Goal: Task Accomplishment & Management: Use online tool/utility

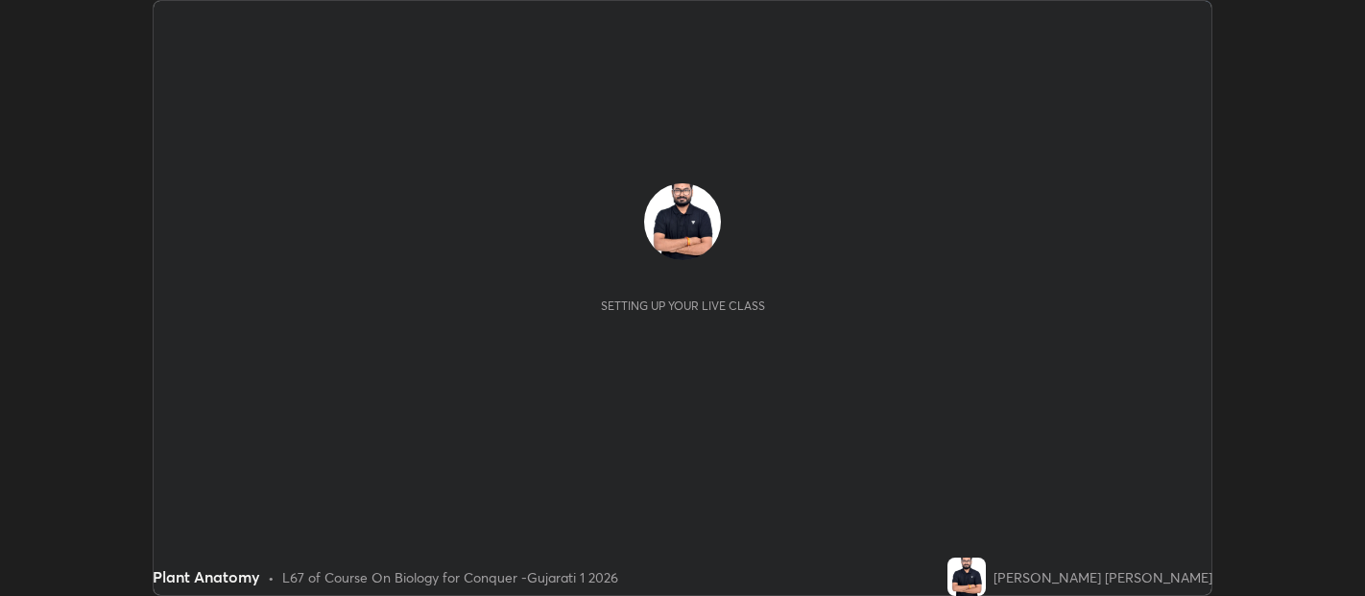
scroll to position [596, 1364]
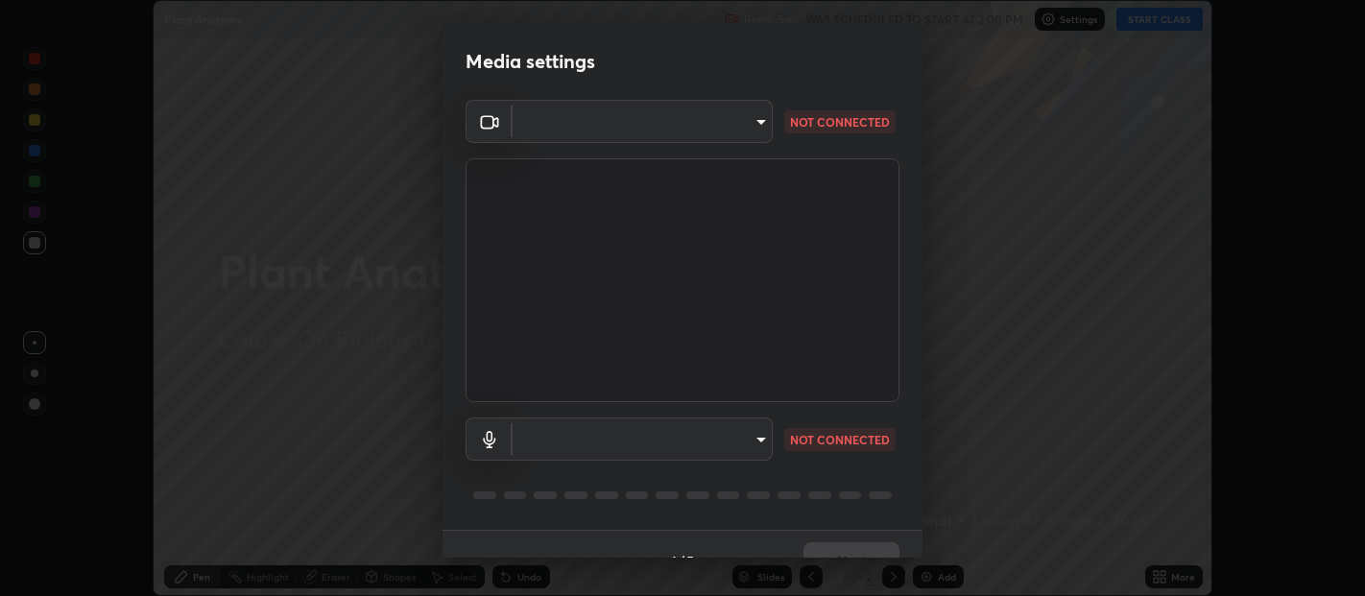
type input "b487a0c9c9d09bbbb380115422a62fd2740c7016d7b14ac64127474a774b5f74"
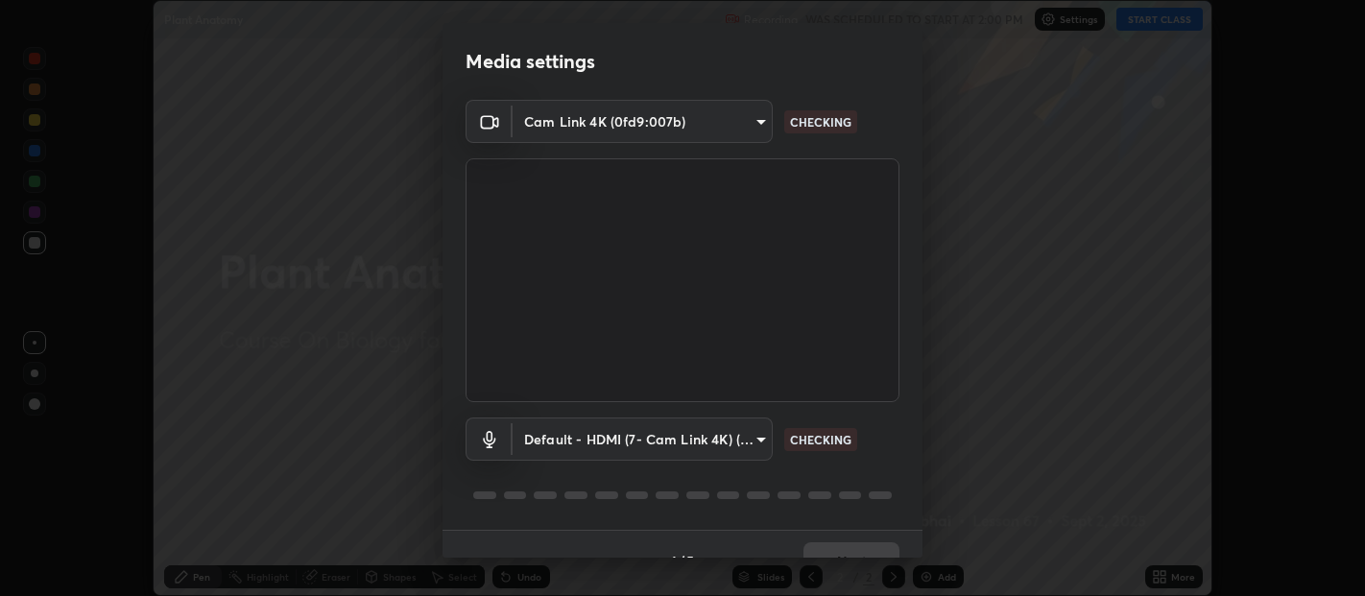
scroll to position [33, 0]
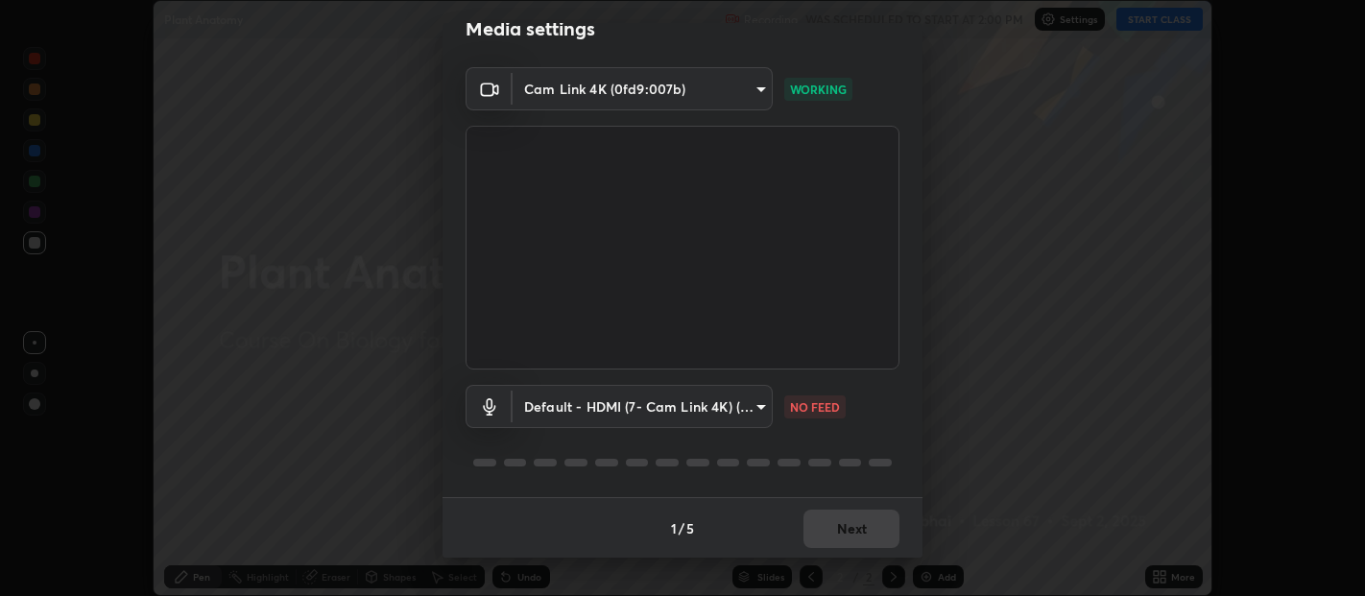
click at [715, 402] on body "Erase all Plant Anatomy Recording WAS SCHEDULED TO START AT 2:00 PM Settings ST…" at bounding box center [682, 298] width 1365 height 596
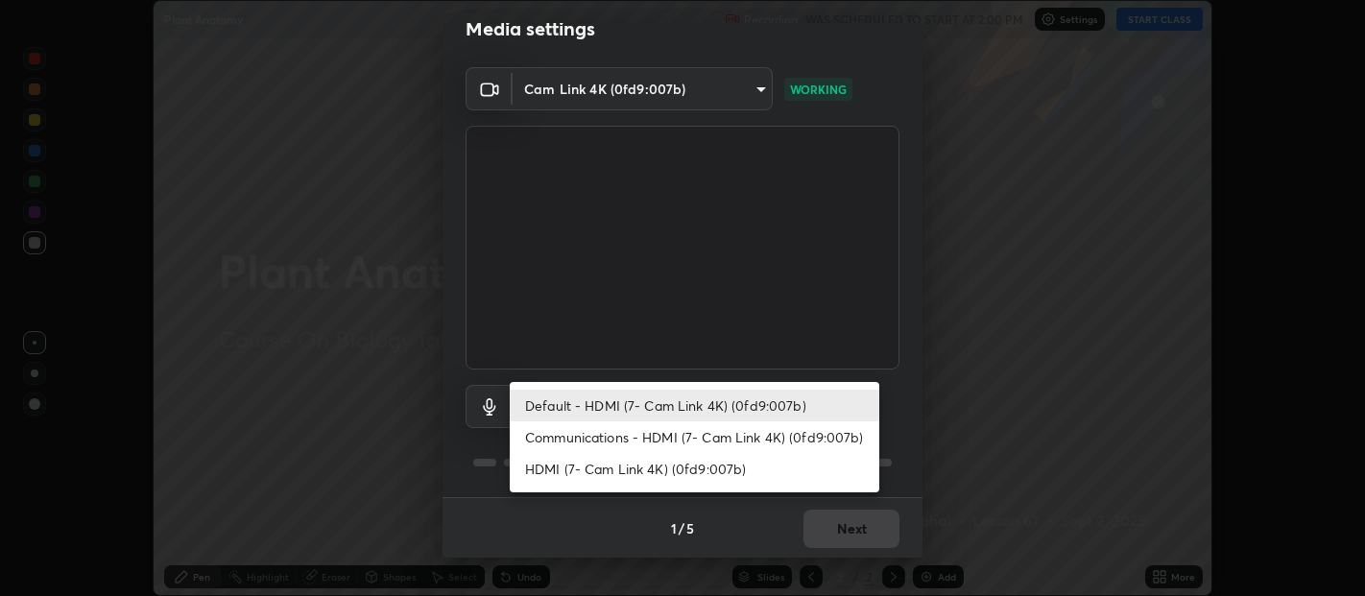
click at [714, 437] on li "Communications - HDMI (7- Cam Link 4K) (0fd9:007b)" at bounding box center [694, 437] width 369 height 32
type input "communications"
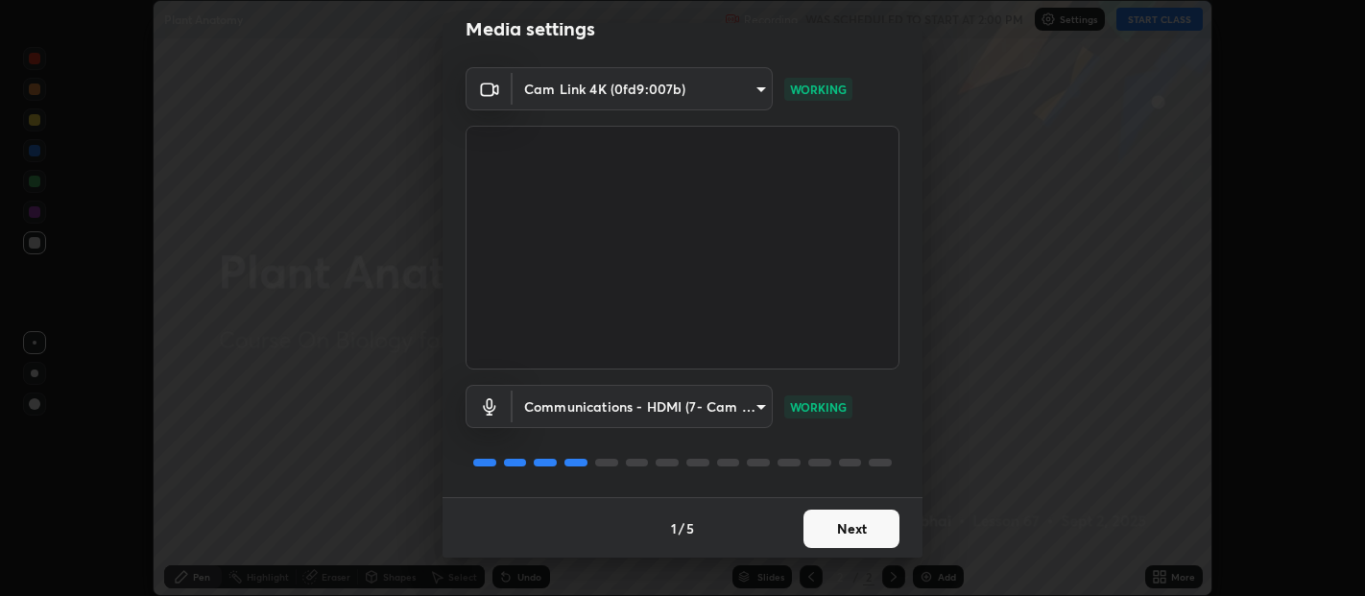
click at [849, 531] on button "Next" at bounding box center [851, 529] width 96 height 38
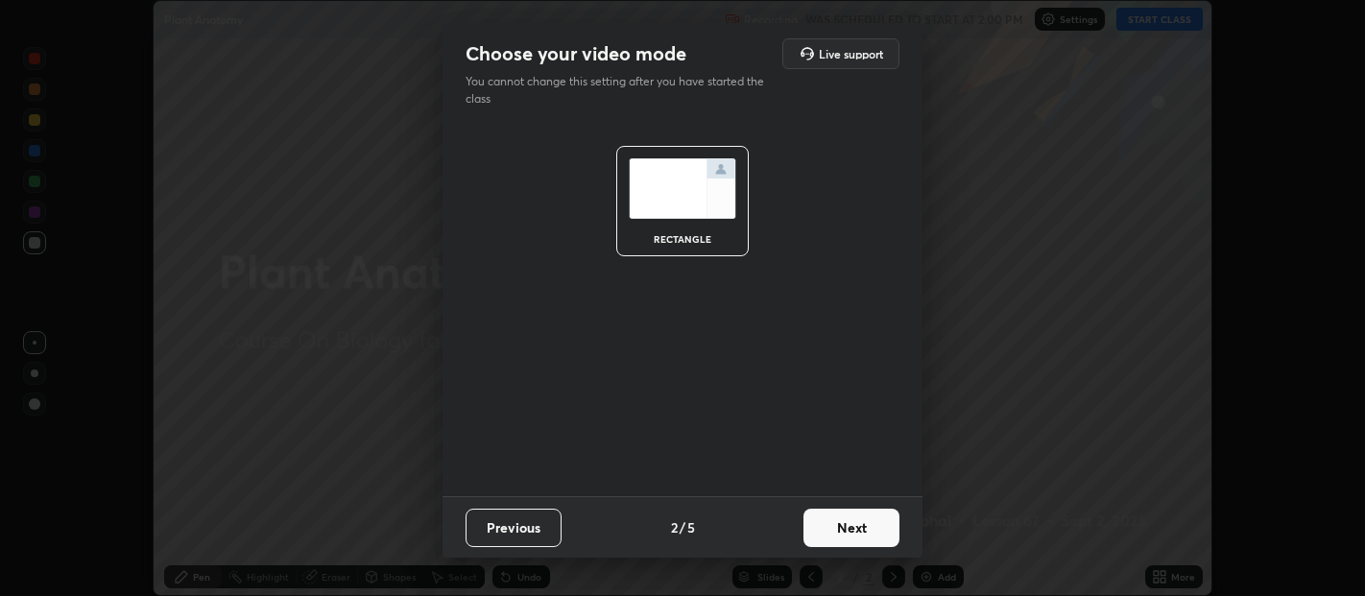
click at [861, 530] on button "Next" at bounding box center [851, 528] width 96 height 38
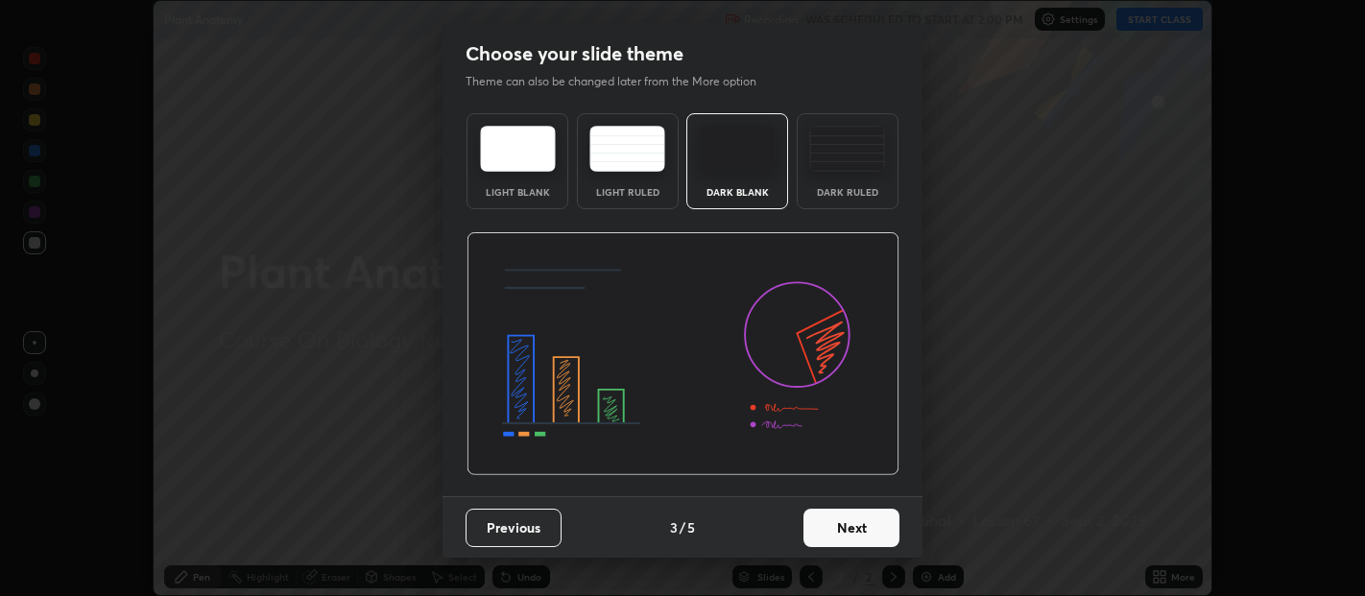
click at [877, 526] on button "Next" at bounding box center [851, 528] width 96 height 38
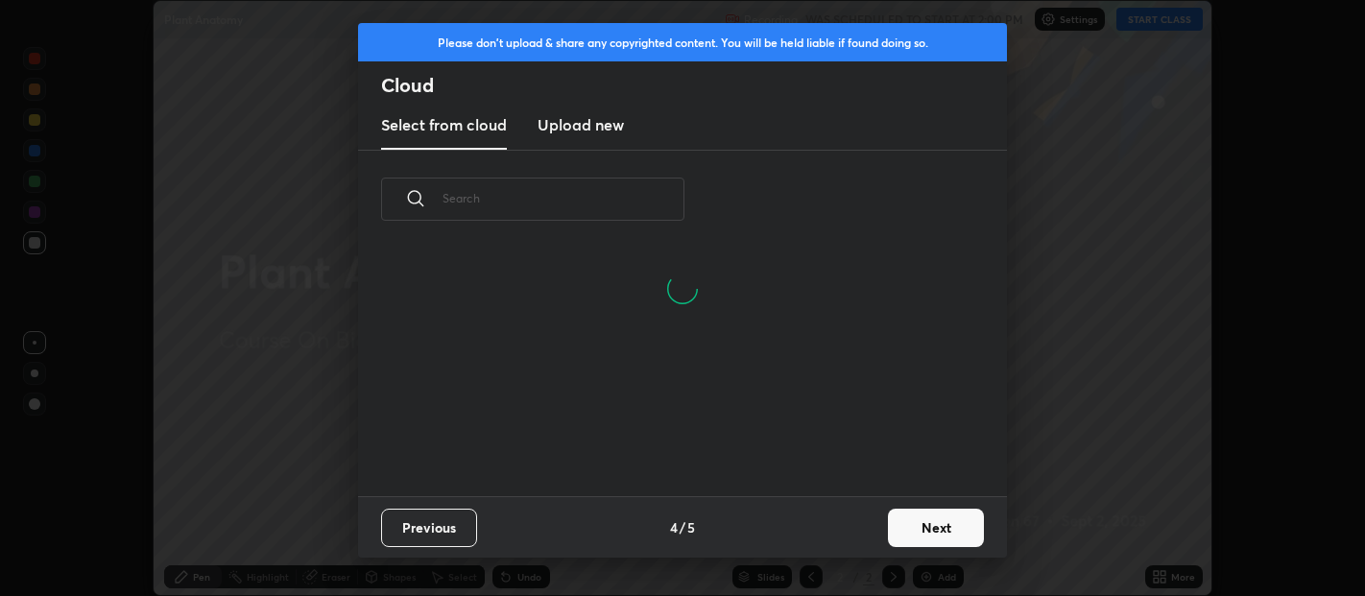
click at [927, 521] on button "Next" at bounding box center [936, 528] width 96 height 38
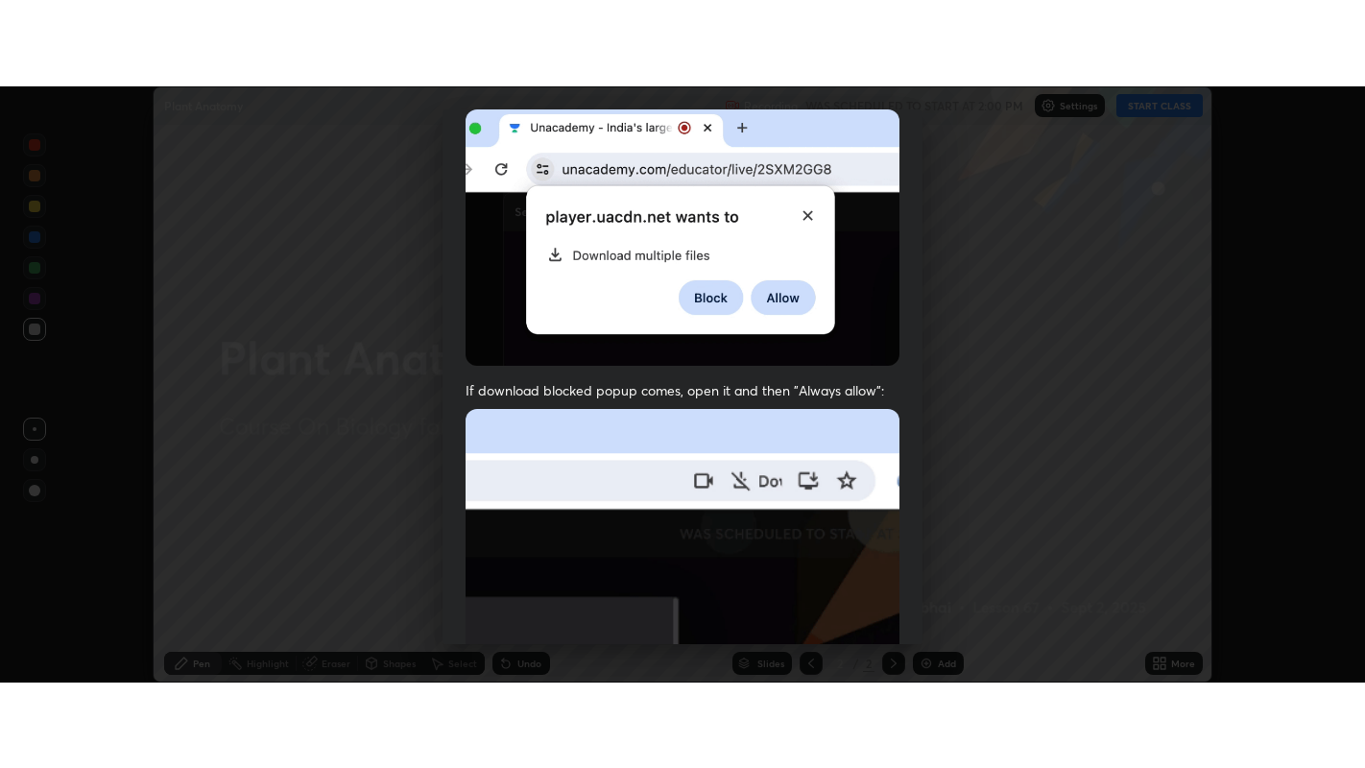
scroll to position [424, 0]
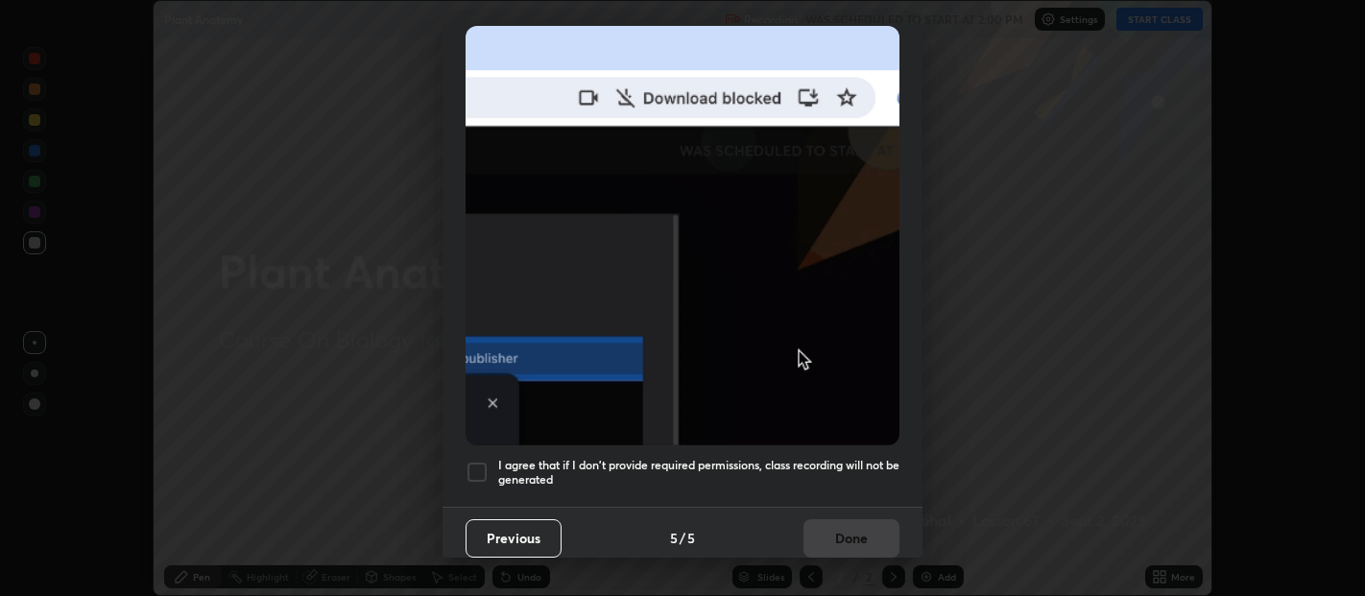
click at [481, 461] on div at bounding box center [476, 472] width 23 height 23
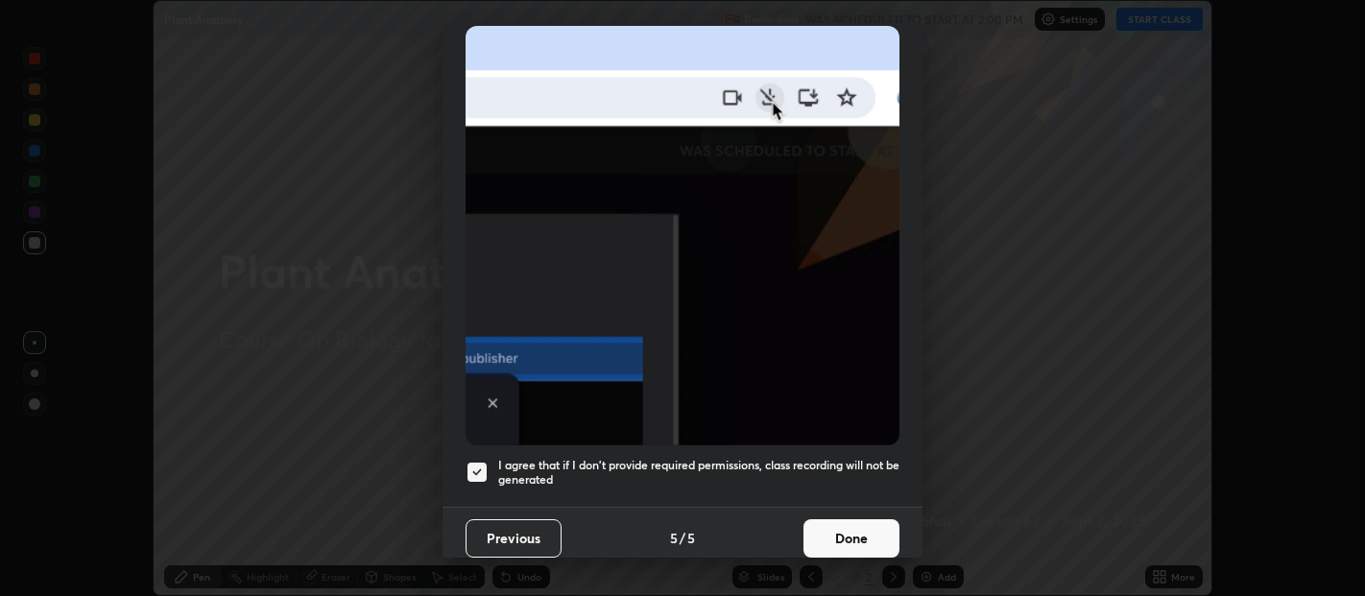
click at [843, 525] on button "Done" at bounding box center [851, 538] width 96 height 38
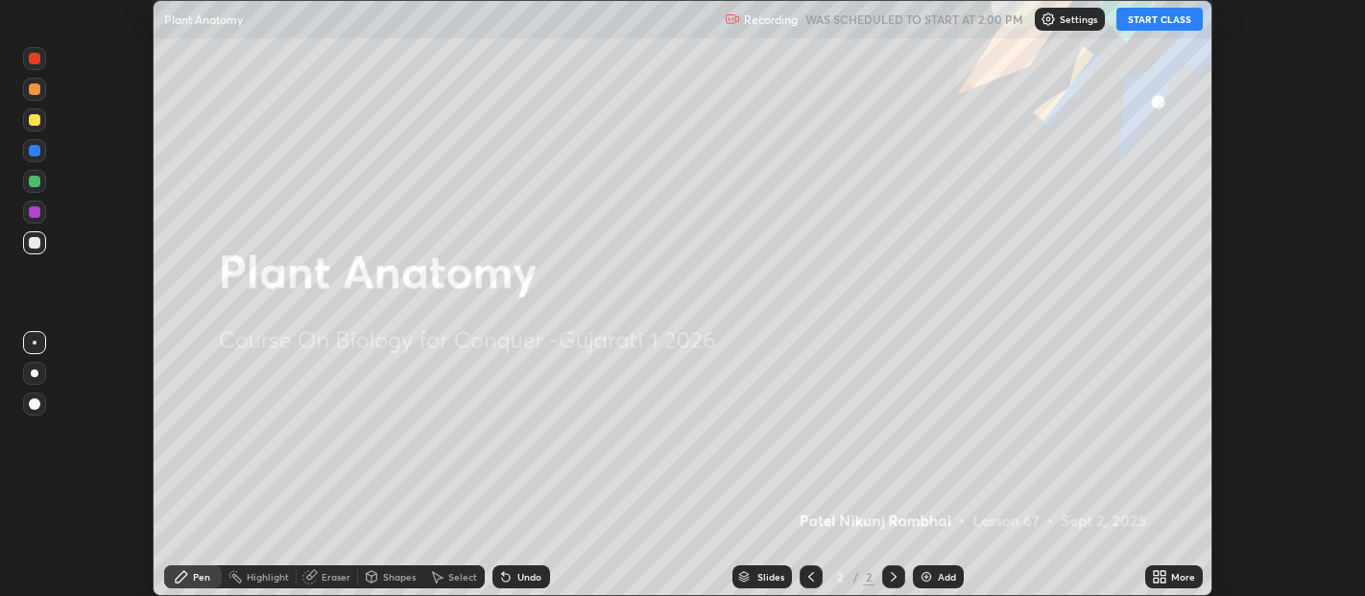
click at [1161, 24] on button "START CLASS" at bounding box center [1159, 19] width 86 height 23
click at [1169, 578] on div "More" at bounding box center [1174, 576] width 58 height 23
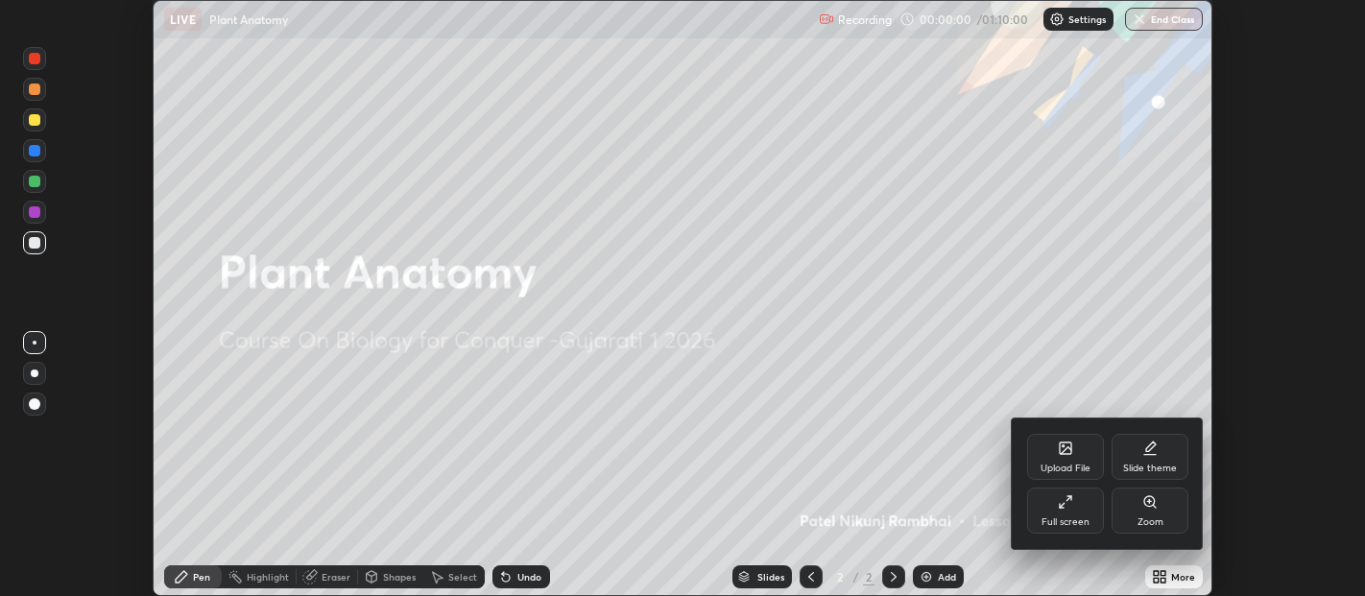
click at [1072, 512] on div "Full screen" at bounding box center [1065, 510] width 77 height 46
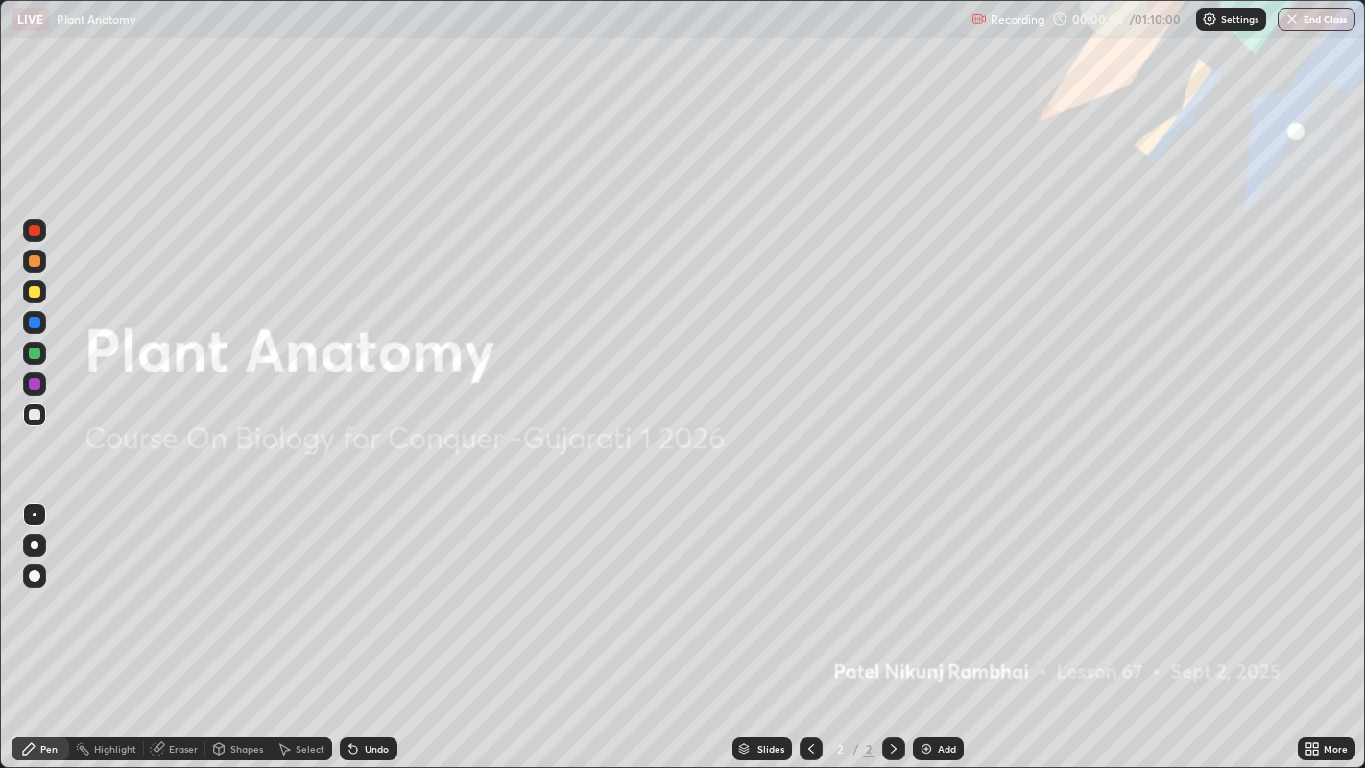
scroll to position [768, 1365]
click at [924, 595] on img at bounding box center [925, 748] width 15 height 15
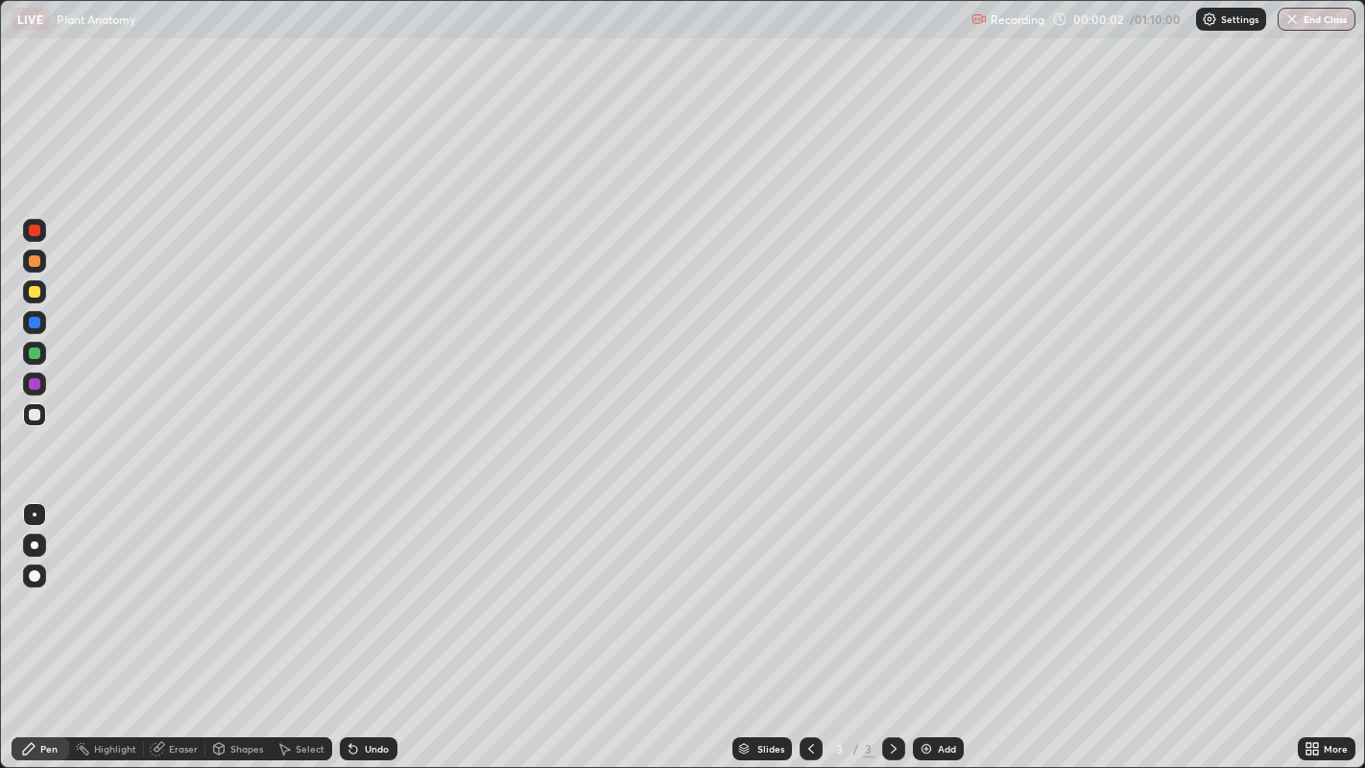
click at [924, 595] on img at bounding box center [925, 748] width 15 height 15
click at [923, 595] on img at bounding box center [925, 748] width 15 height 15
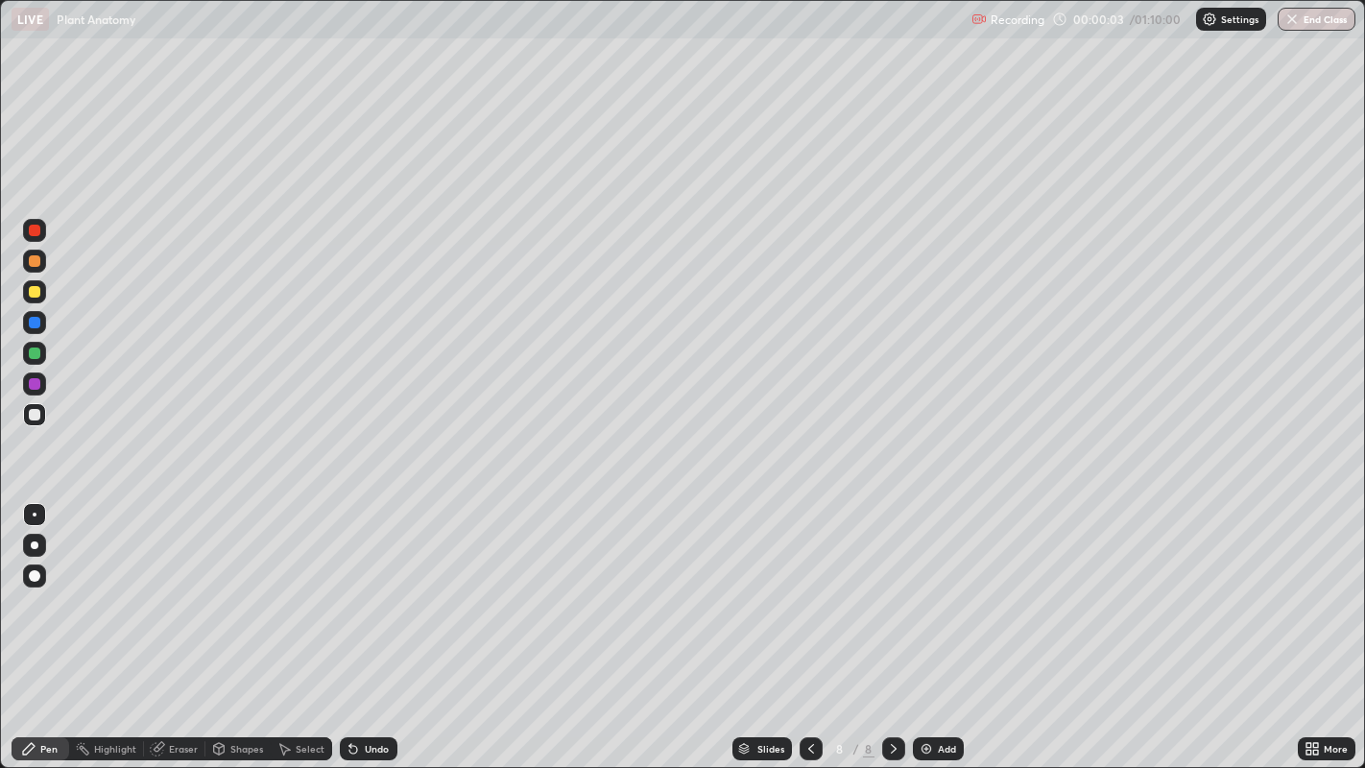
click at [923, 595] on img at bounding box center [925, 748] width 15 height 15
click at [918, 595] on img at bounding box center [925, 748] width 15 height 15
click at [922, 595] on img at bounding box center [925, 748] width 15 height 15
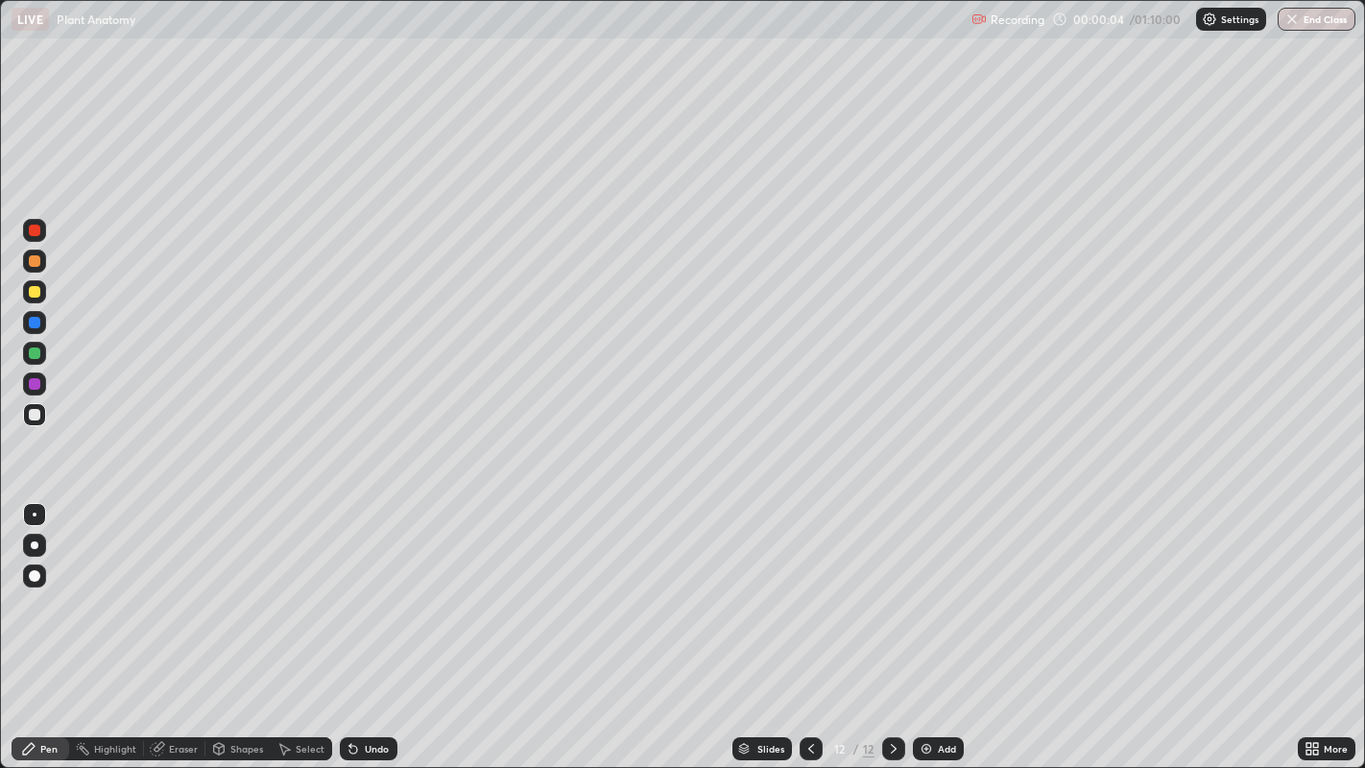
click at [922, 595] on img at bounding box center [925, 748] width 15 height 15
click at [920, 595] on img at bounding box center [925, 748] width 15 height 15
click at [921, 595] on img at bounding box center [925, 748] width 15 height 15
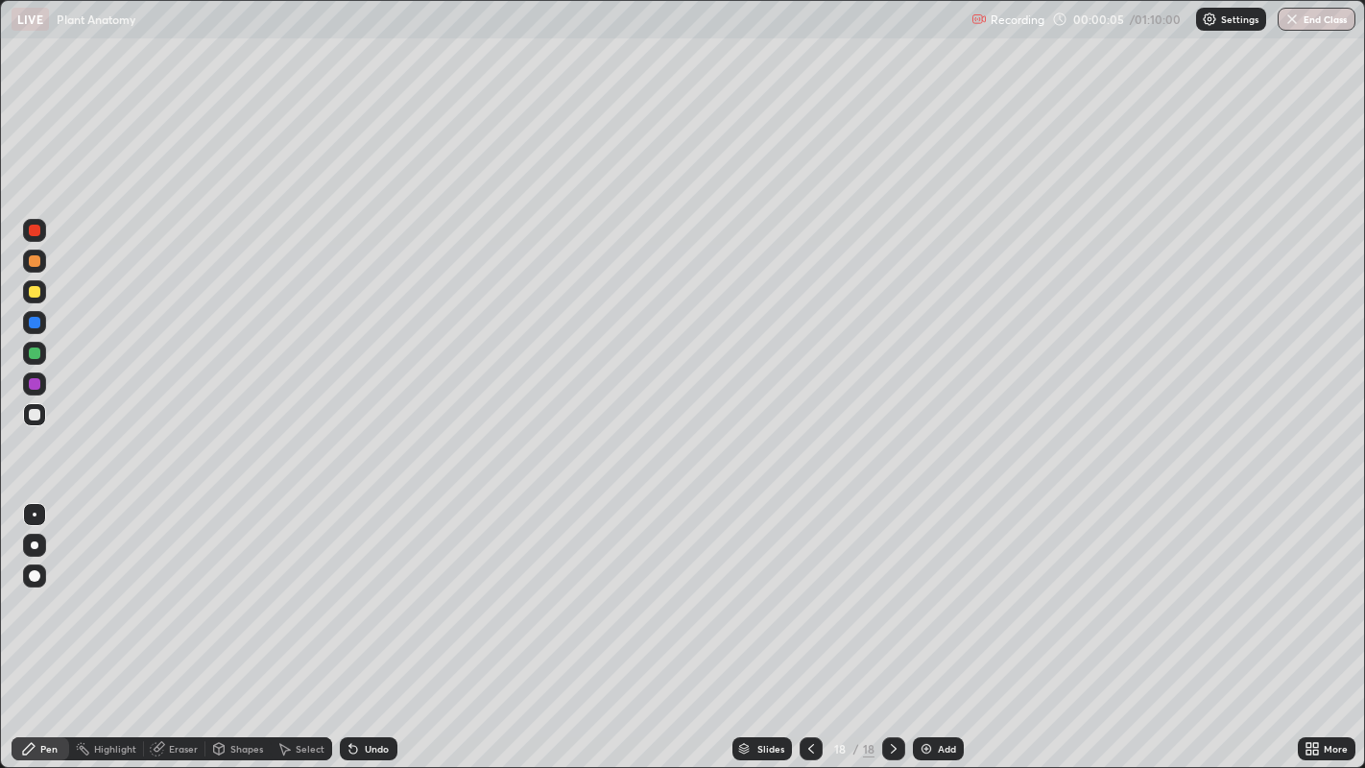
click at [921, 595] on img at bounding box center [925, 748] width 15 height 15
click at [923, 595] on img at bounding box center [925, 748] width 15 height 15
click at [807, 595] on icon at bounding box center [809, 748] width 15 height 15
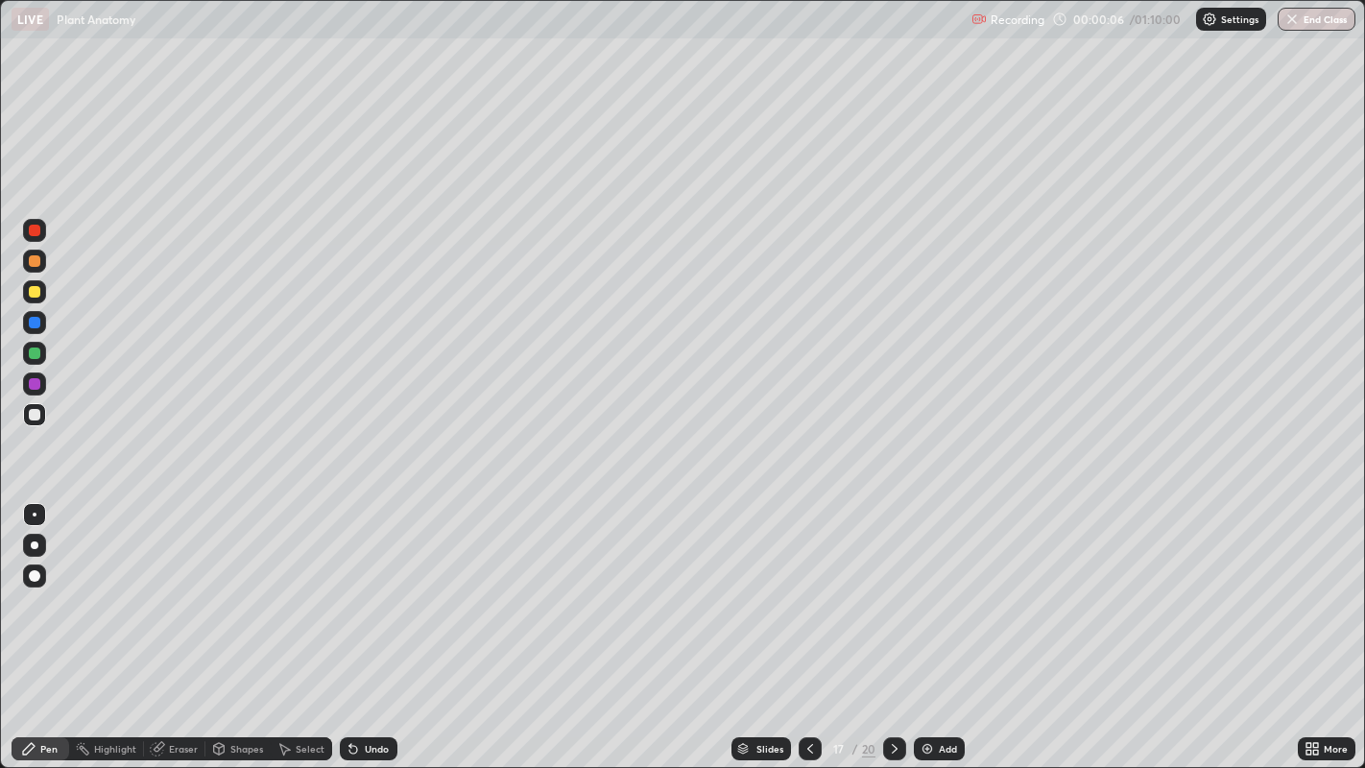
click at [808, 595] on icon at bounding box center [809, 748] width 15 height 15
click at [807, 595] on icon at bounding box center [809, 748] width 15 height 15
click at [810, 595] on icon at bounding box center [809, 748] width 15 height 15
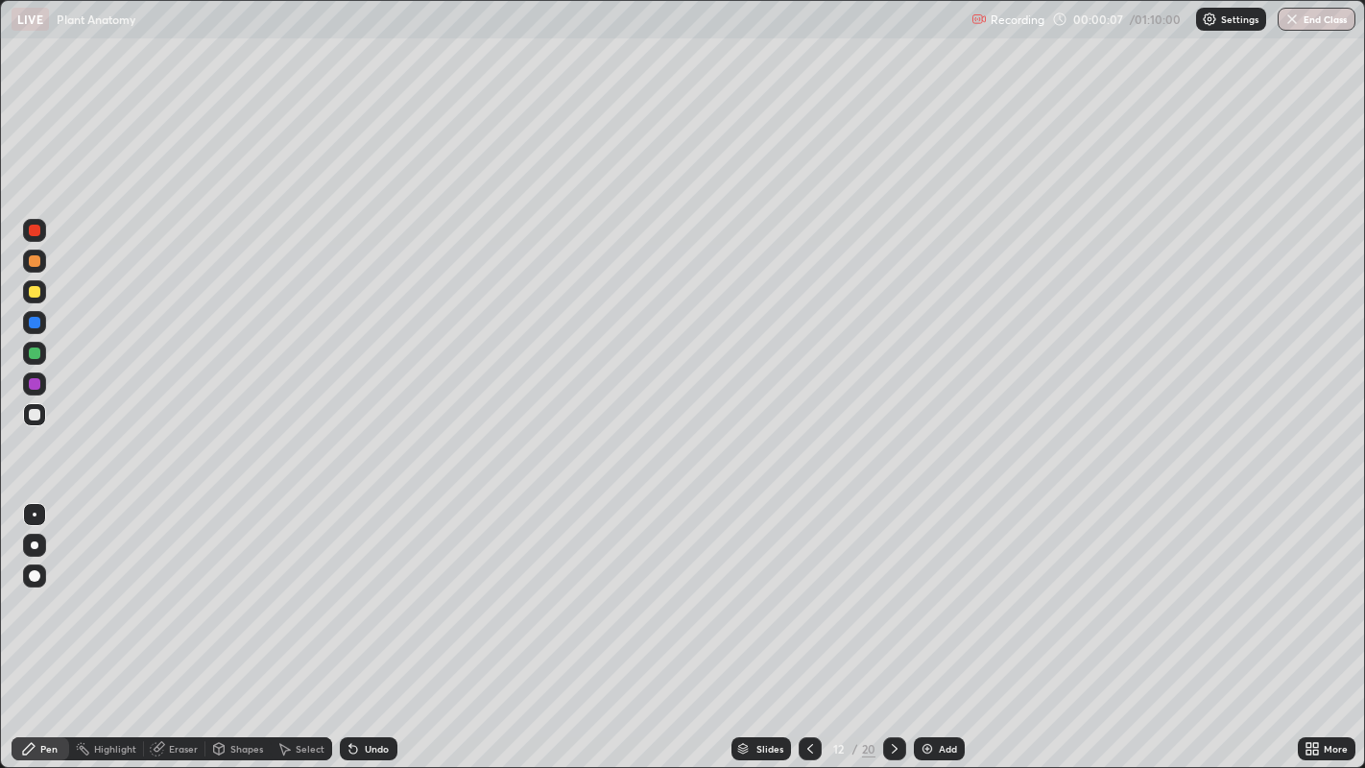
click at [810, 595] on icon at bounding box center [809, 748] width 15 height 15
click at [807, 595] on icon at bounding box center [809, 748] width 15 height 15
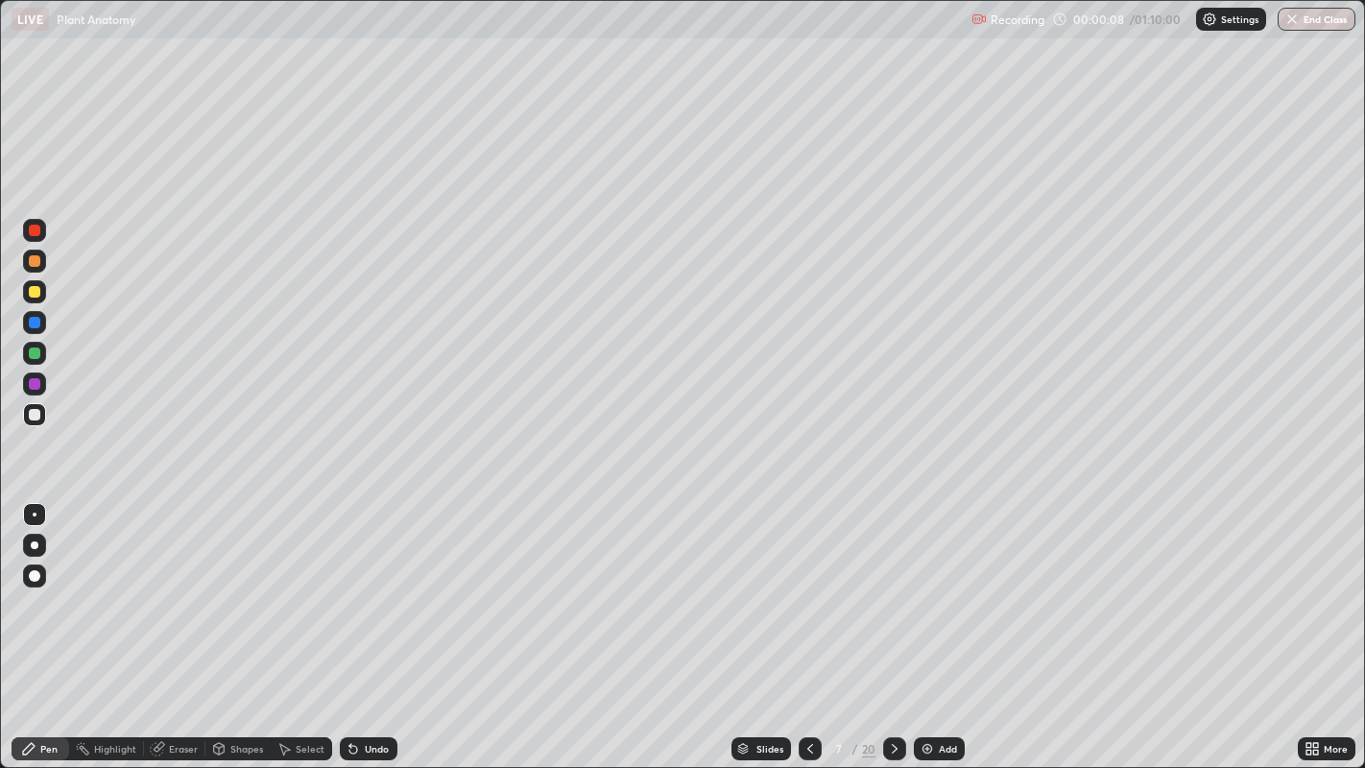
click at [808, 595] on icon at bounding box center [810, 749] width 6 height 10
click at [809, 595] on icon at bounding box center [809, 748] width 15 height 15
click at [807, 595] on icon at bounding box center [809, 748] width 15 height 15
click at [34, 544] on div at bounding box center [35, 545] width 8 height 8
click at [808, 595] on icon at bounding box center [809, 748] width 15 height 15
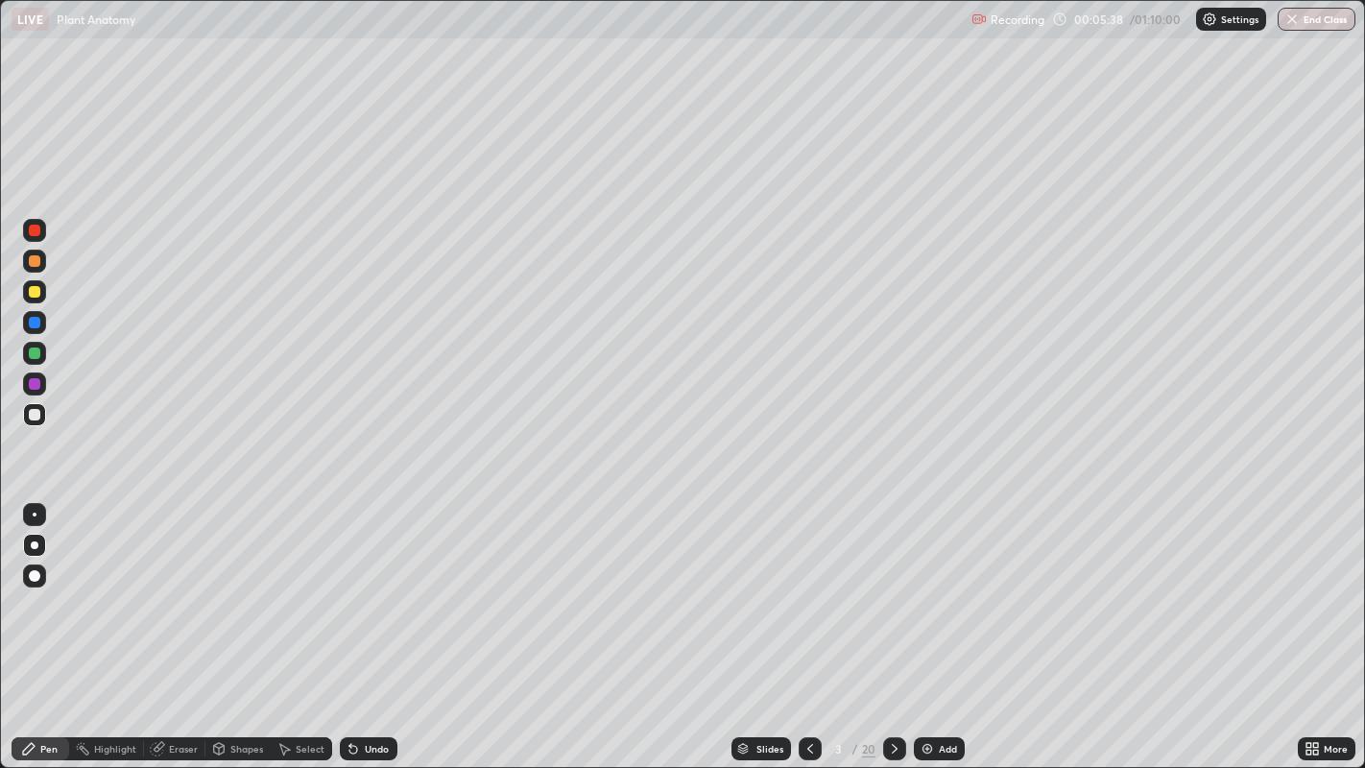
click at [893, 595] on icon at bounding box center [894, 749] width 6 height 10
click at [891, 595] on icon at bounding box center [894, 748] width 15 height 15
click at [36, 295] on div at bounding box center [35, 292] width 12 height 12
click at [33, 379] on div at bounding box center [35, 384] width 12 height 12
click at [32, 260] on div at bounding box center [35, 261] width 12 height 12
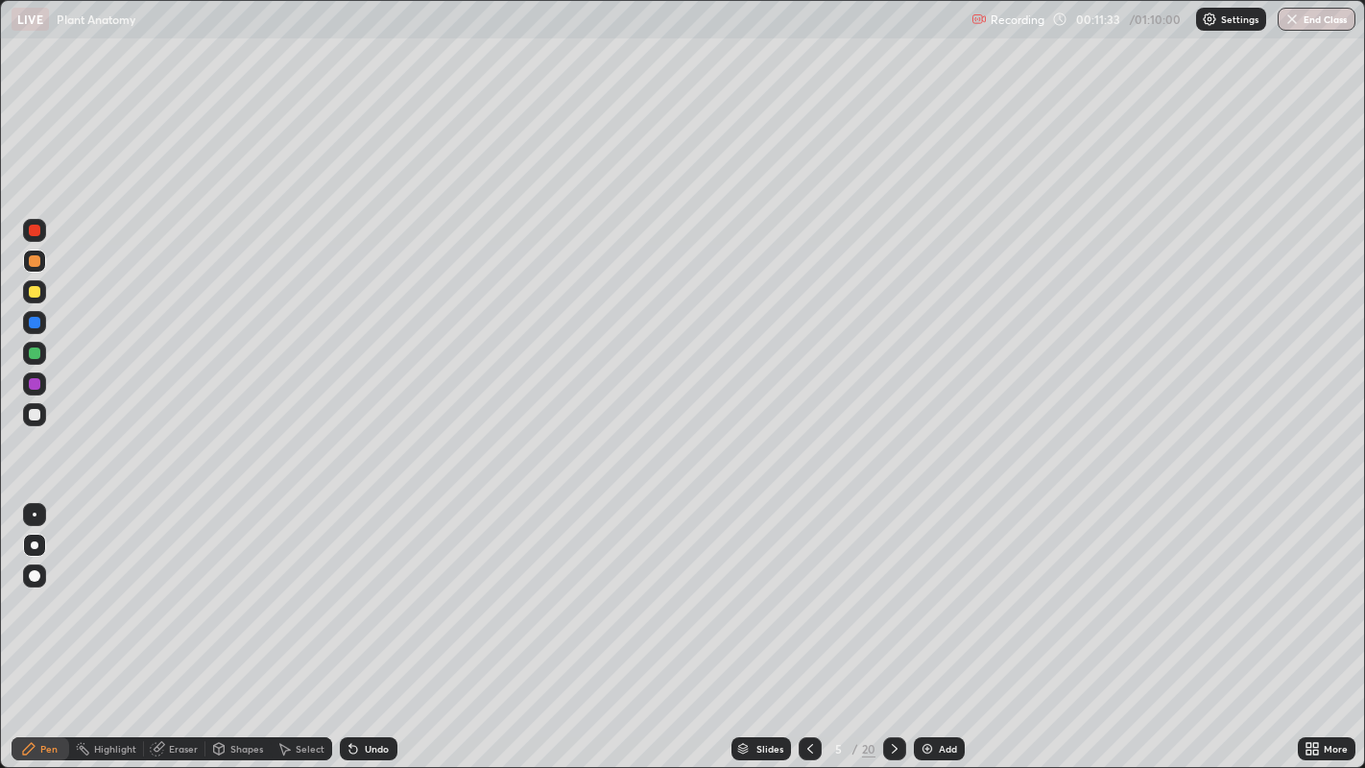
click at [33, 416] on div at bounding box center [35, 415] width 12 height 12
click at [892, 595] on icon at bounding box center [894, 748] width 15 height 15
click at [36, 291] on div at bounding box center [35, 292] width 12 height 12
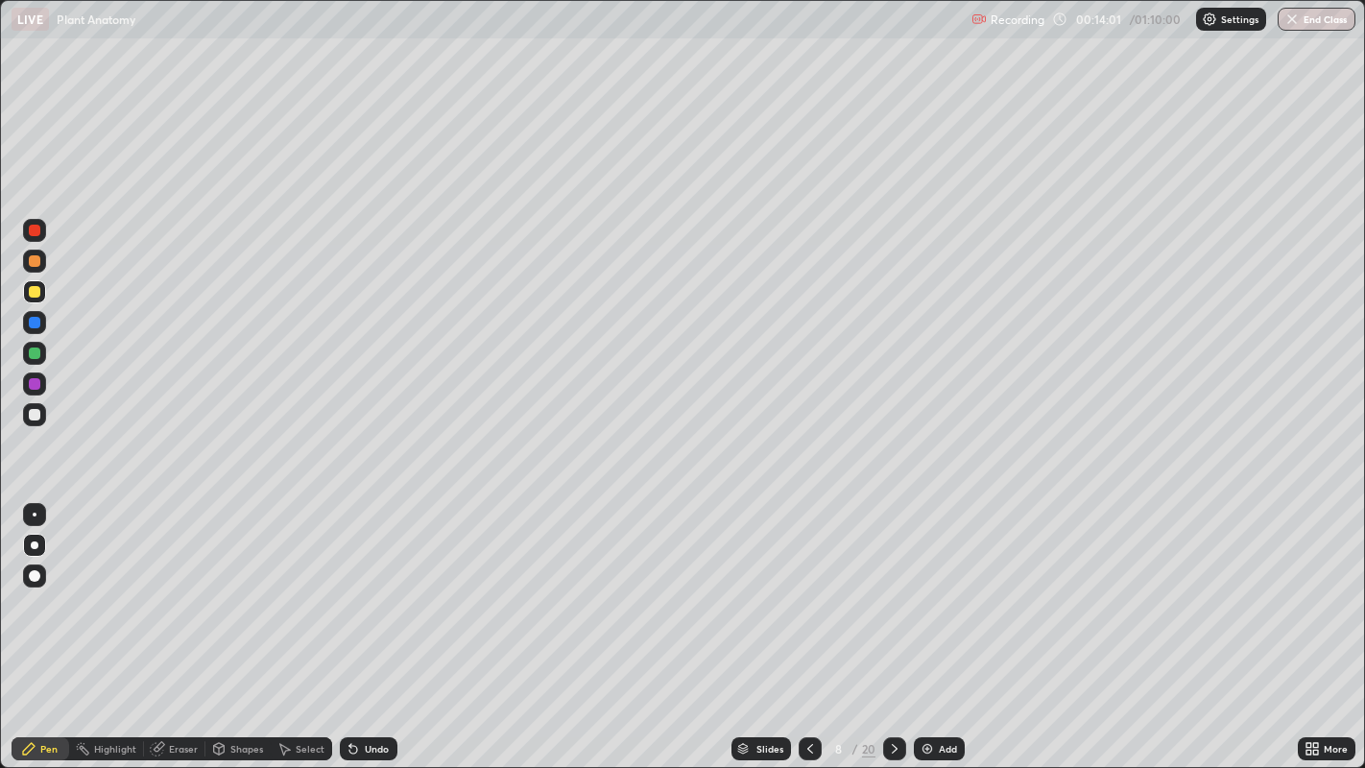
click at [807, 595] on icon at bounding box center [809, 748] width 15 height 15
click at [810, 595] on div at bounding box center [809, 748] width 23 height 38
click at [810, 595] on icon at bounding box center [809, 748] width 15 height 15
click at [34, 413] on div at bounding box center [35, 415] width 12 height 12
click at [34, 292] on div at bounding box center [35, 292] width 12 height 12
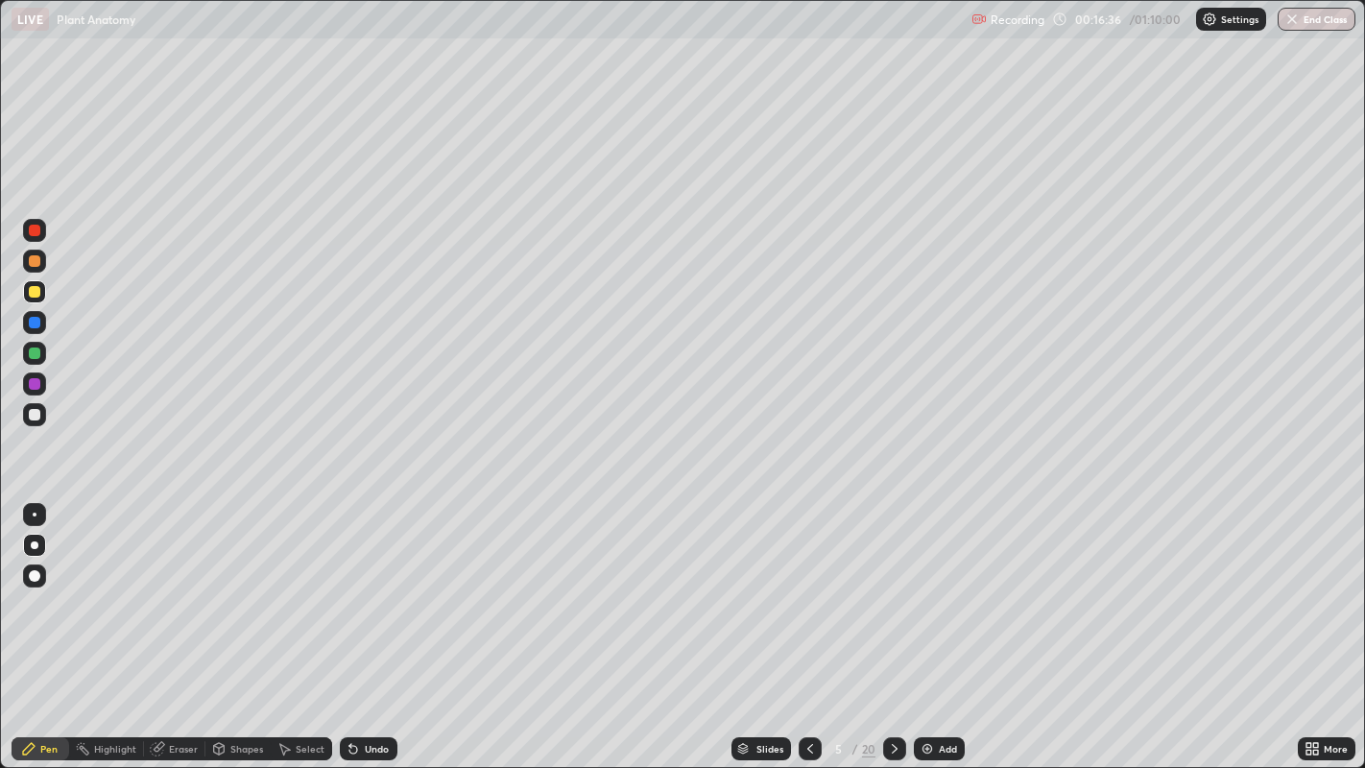
click at [170, 595] on div "Eraser" at bounding box center [183, 749] width 29 height 10
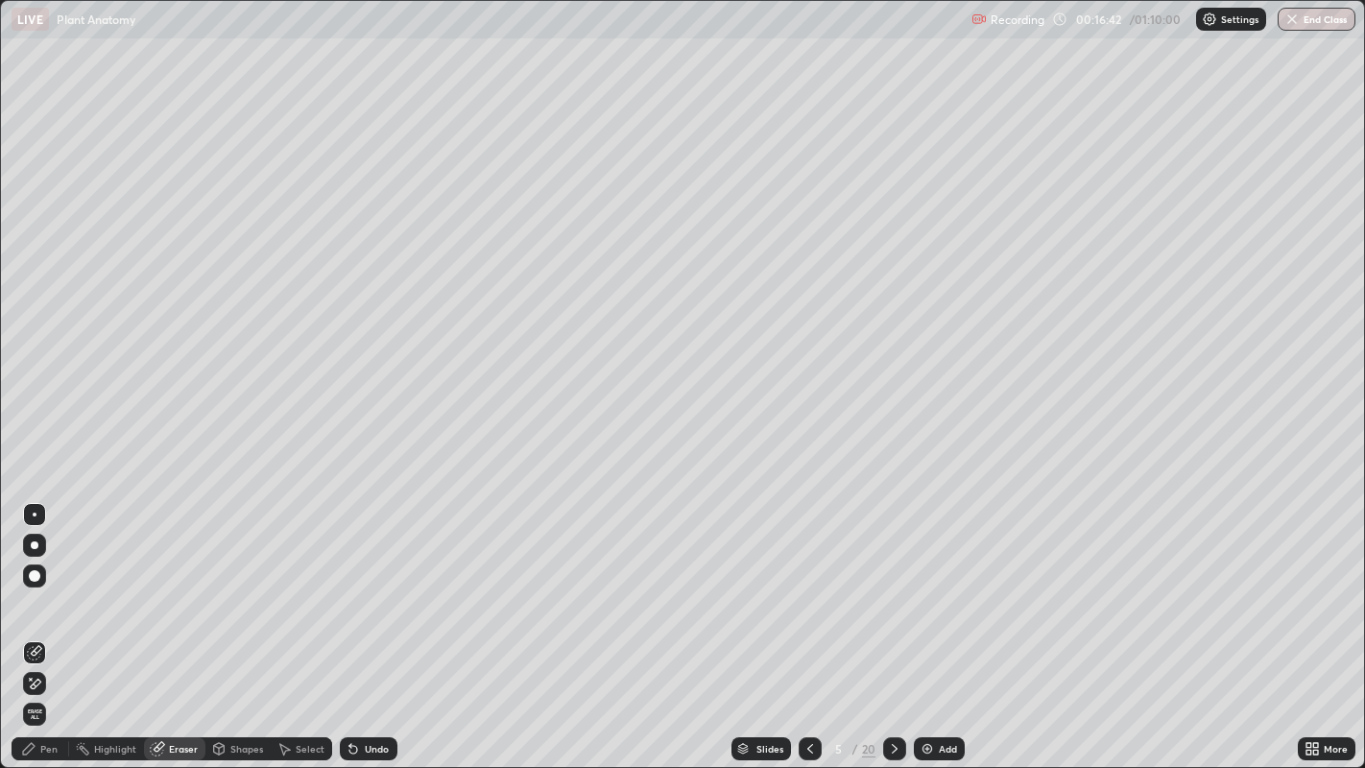
click at [46, 595] on div "Pen" at bounding box center [48, 749] width 17 height 10
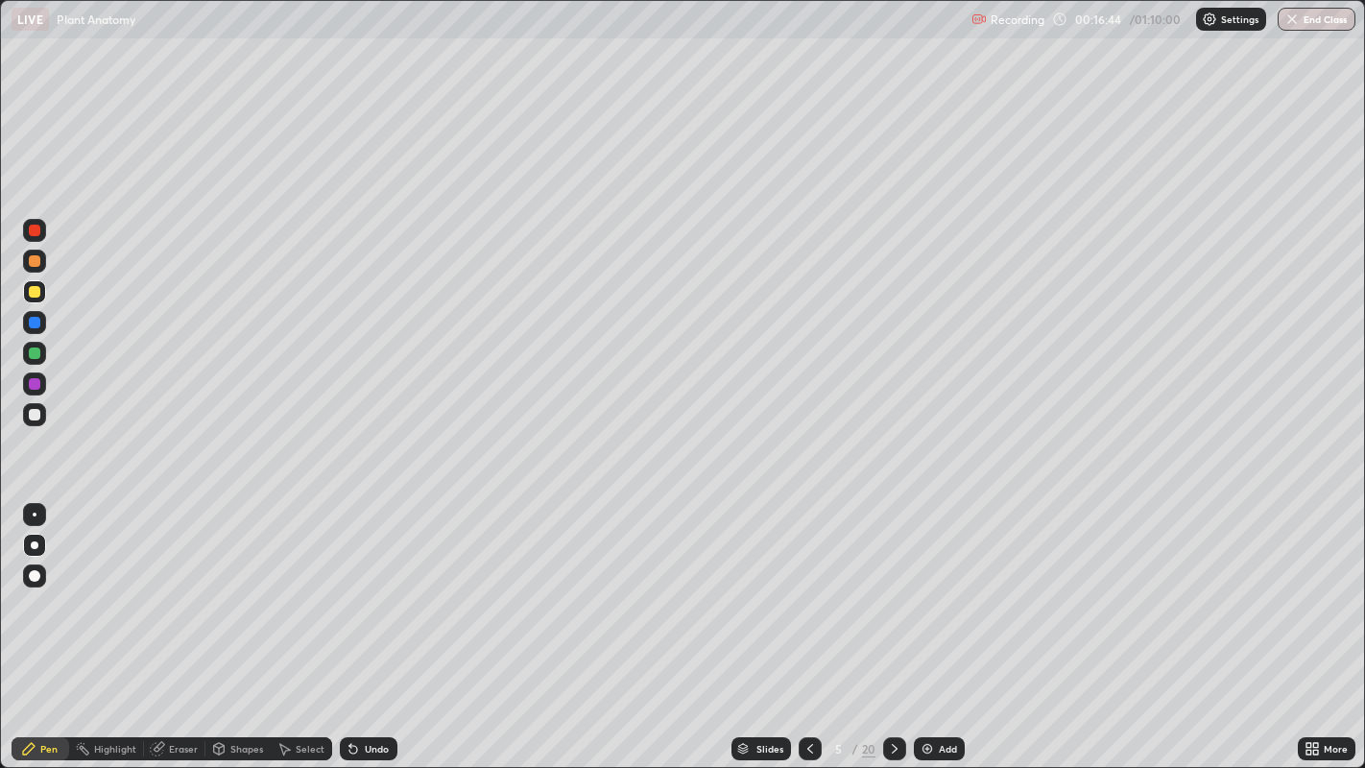
click at [178, 595] on div "Eraser" at bounding box center [183, 749] width 29 height 10
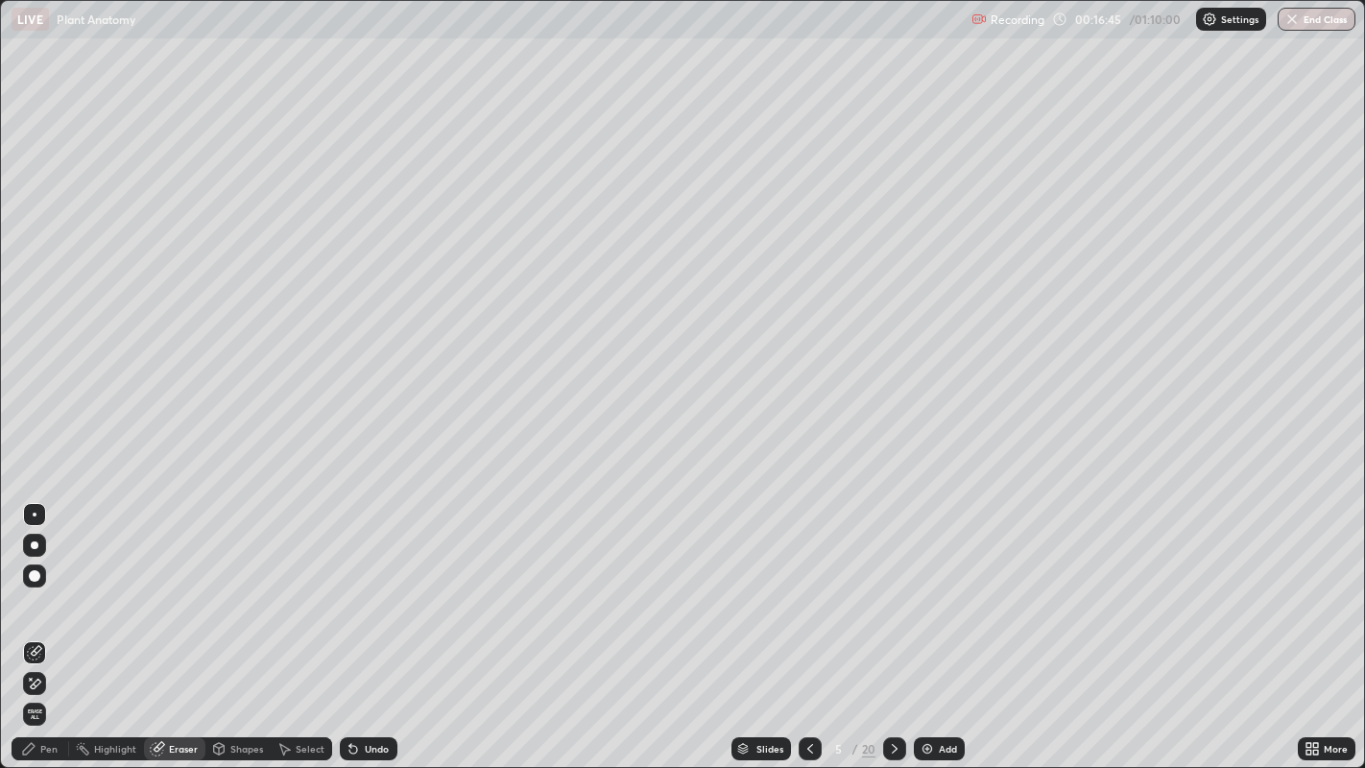
click at [38, 572] on div at bounding box center [35, 576] width 12 height 12
click at [40, 595] on div "Pen" at bounding box center [48, 749] width 17 height 10
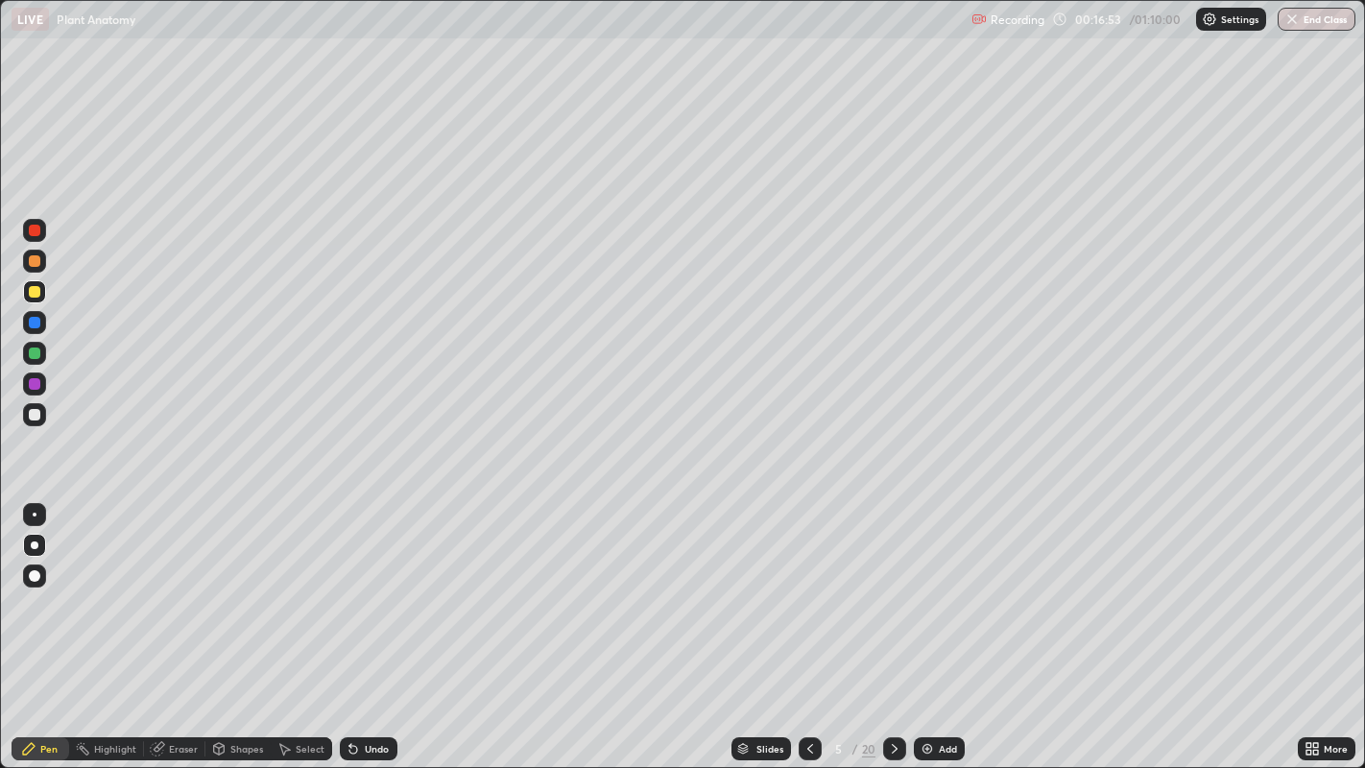
click at [39, 411] on div at bounding box center [34, 414] width 23 height 23
click at [186, 595] on div "Eraser" at bounding box center [183, 749] width 29 height 10
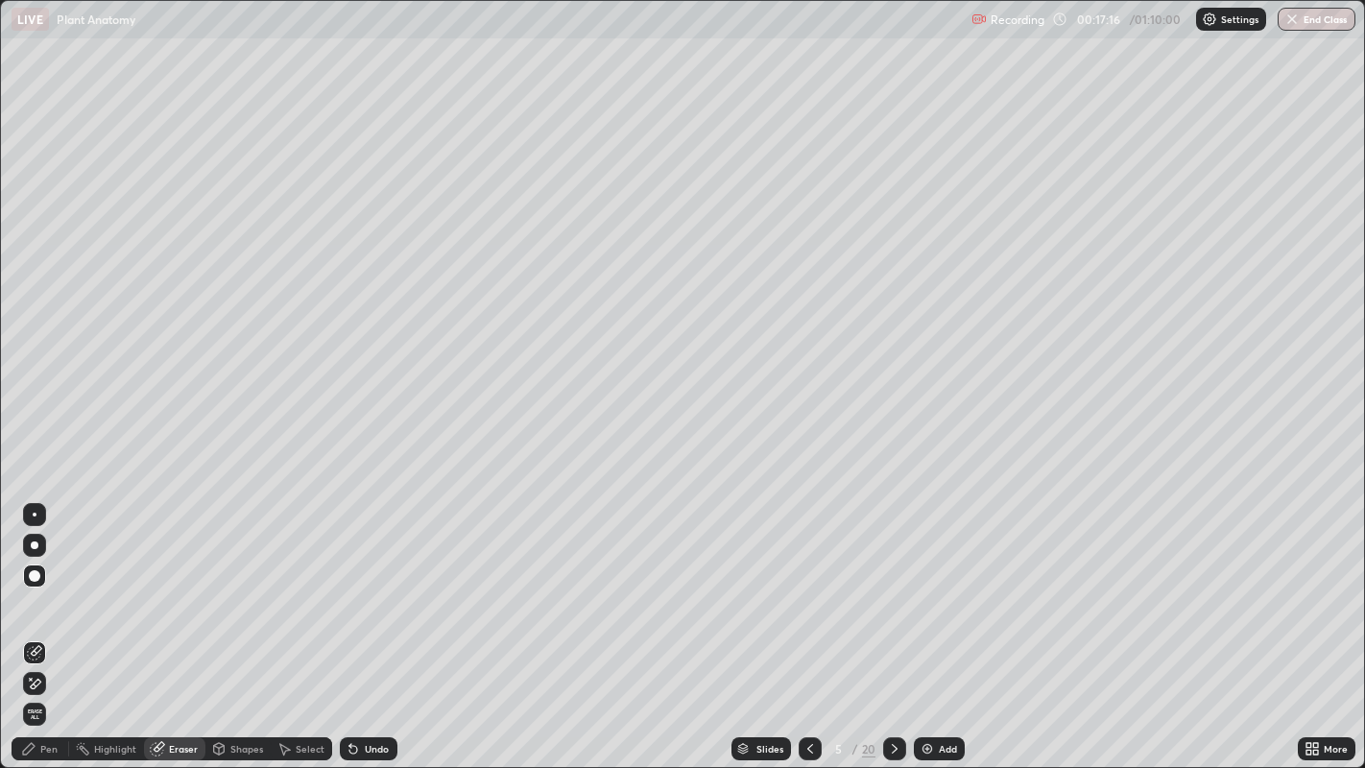
click at [52, 595] on div "Pen" at bounding box center [48, 749] width 17 height 10
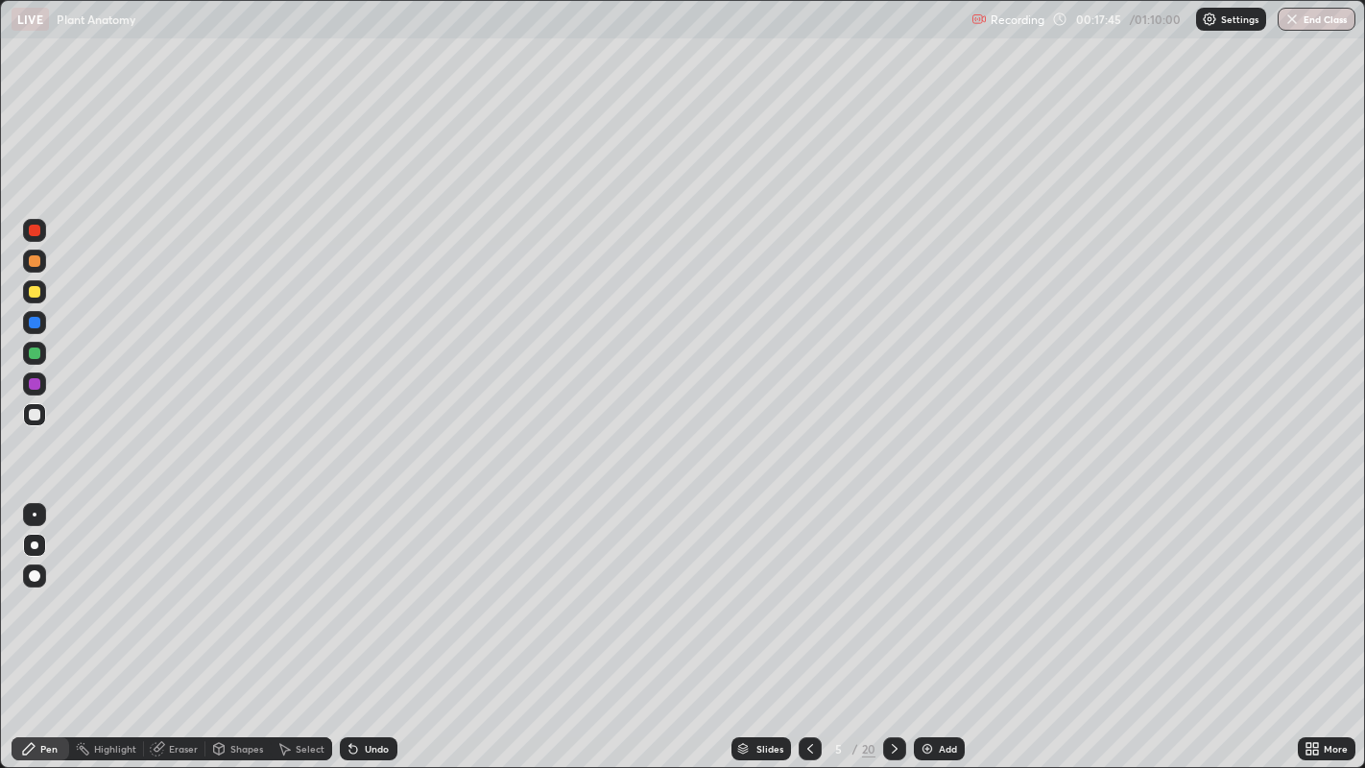
click at [31, 288] on div at bounding box center [35, 292] width 12 height 12
click at [34, 351] on div at bounding box center [35, 353] width 12 height 12
click at [38, 416] on div at bounding box center [35, 415] width 12 height 12
click at [892, 595] on icon at bounding box center [894, 748] width 15 height 15
click at [179, 595] on div "Eraser" at bounding box center [183, 749] width 29 height 10
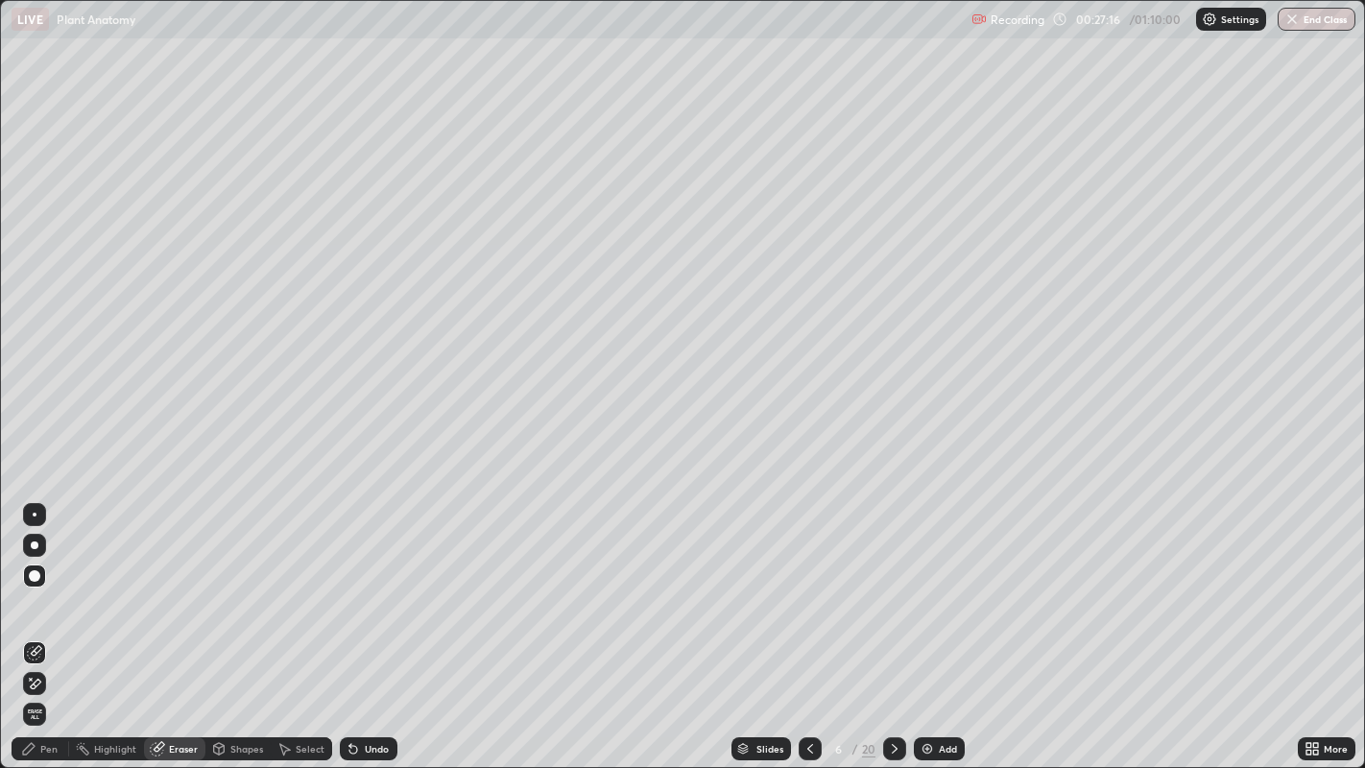
click at [38, 595] on div "Pen" at bounding box center [41, 748] width 58 height 23
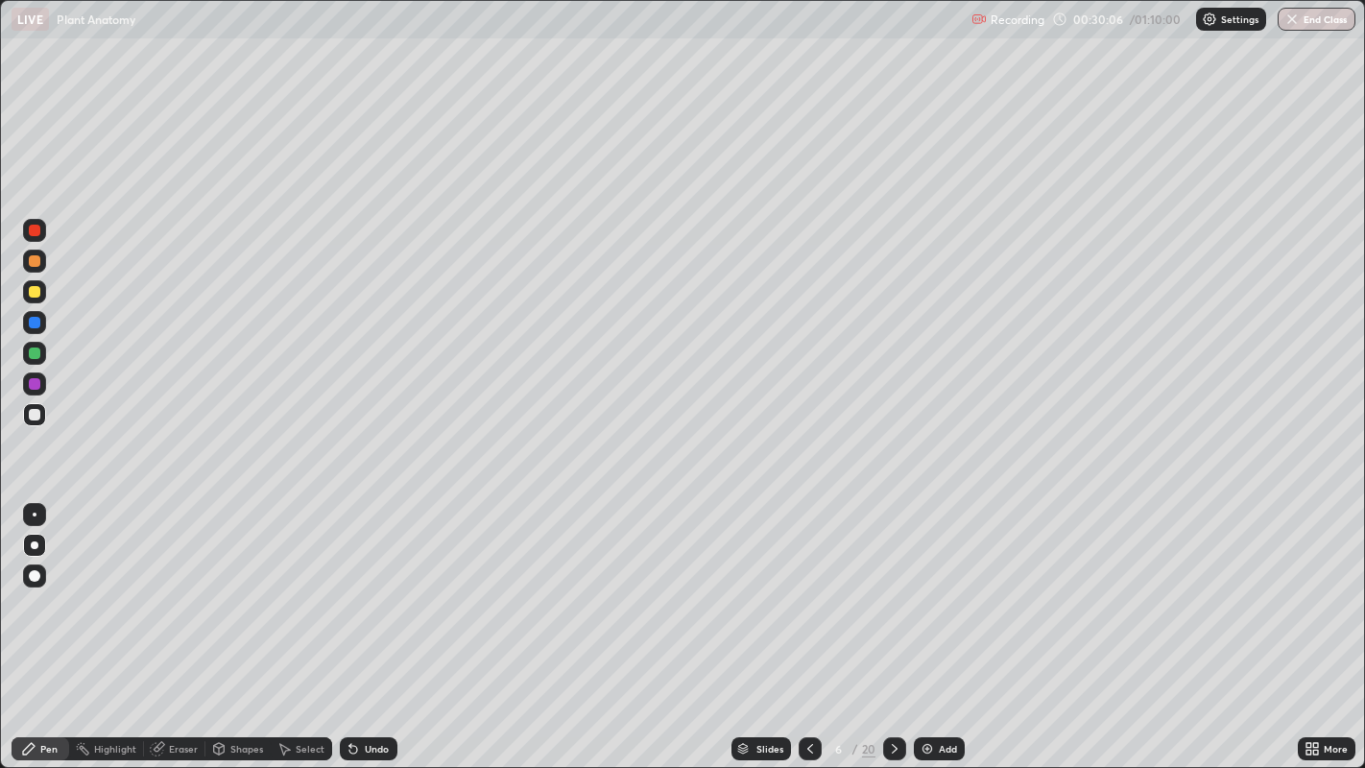
click at [883, 595] on div at bounding box center [894, 748] width 23 height 23
click at [178, 595] on div "Eraser" at bounding box center [183, 749] width 29 height 10
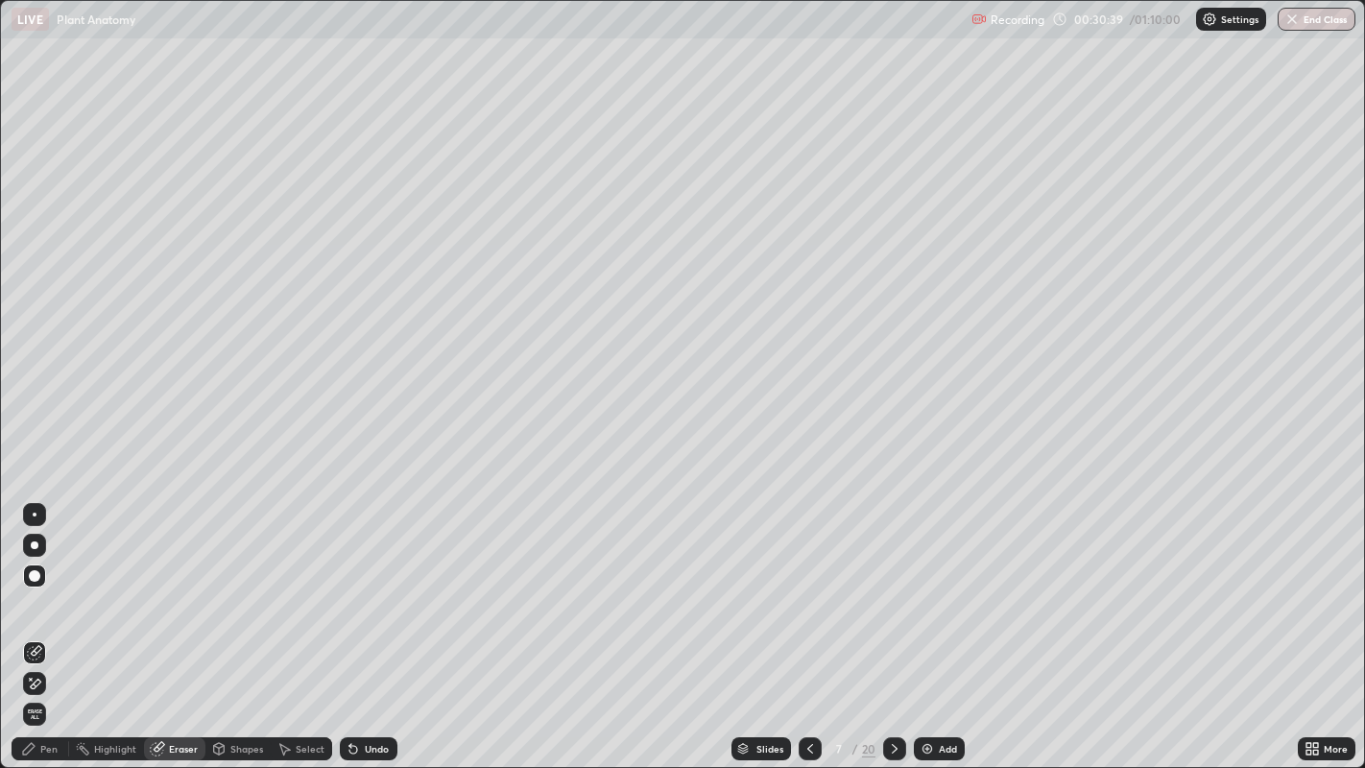
click at [38, 595] on div "Pen" at bounding box center [41, 748] width 58 height 23
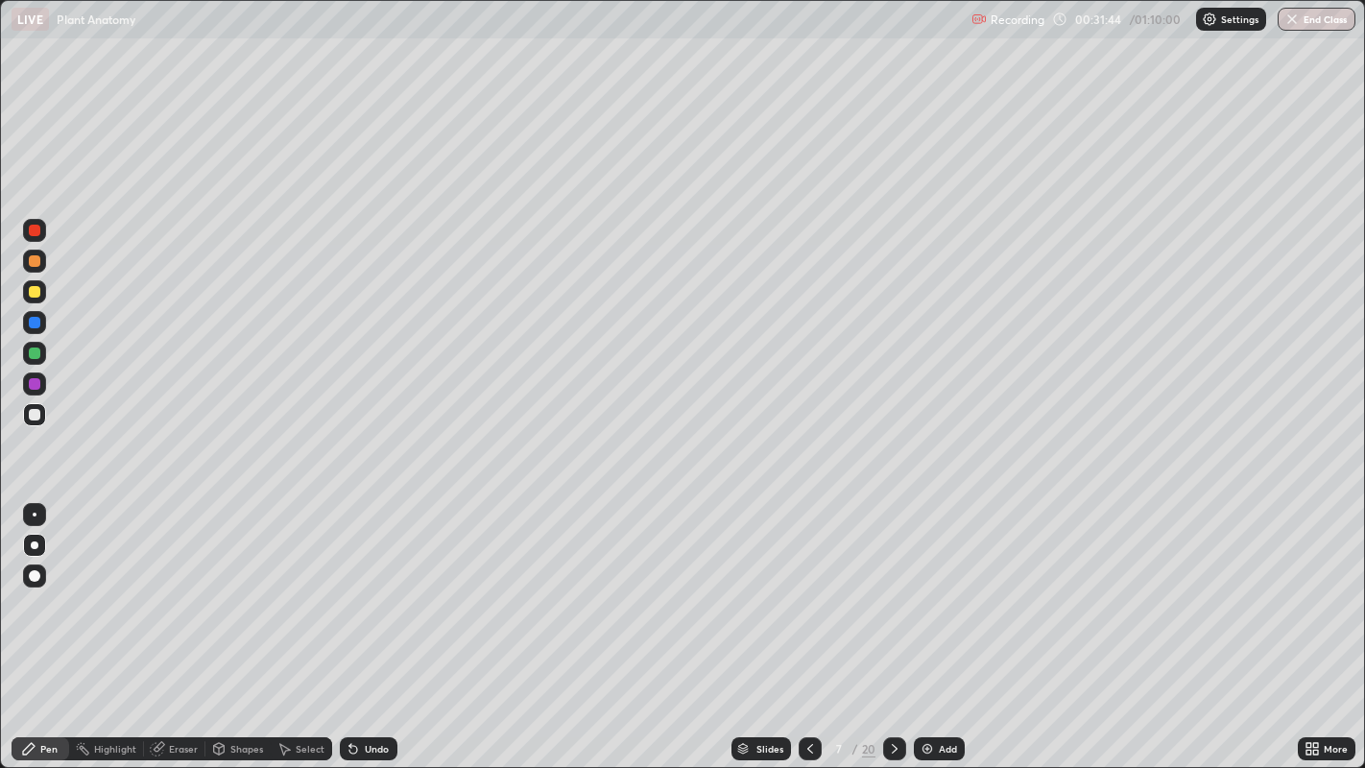
click at [180, 595] on div "Eraser" at bounding box center [183, 749] width 29 height 10
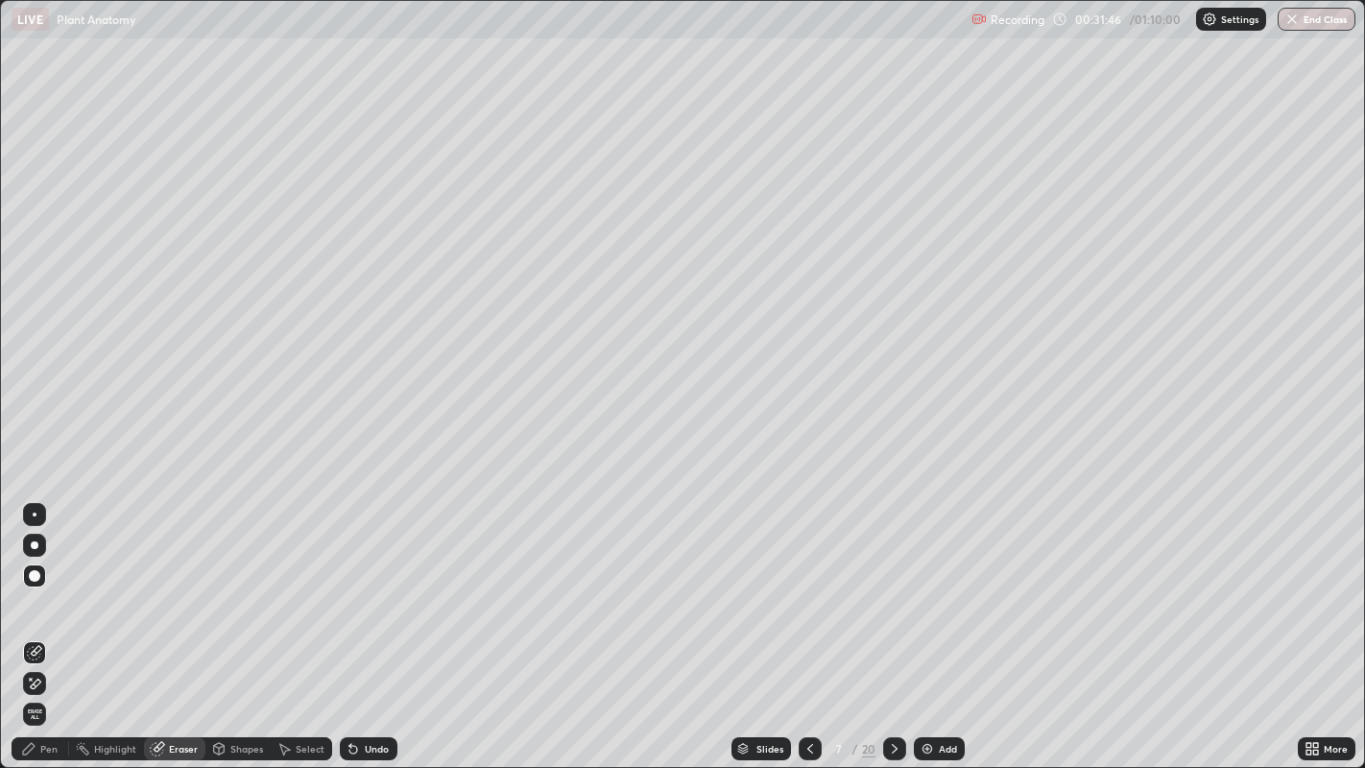
click at [48, 595] on div "Pen" at bounding box center [48, 749] width 17 height 10
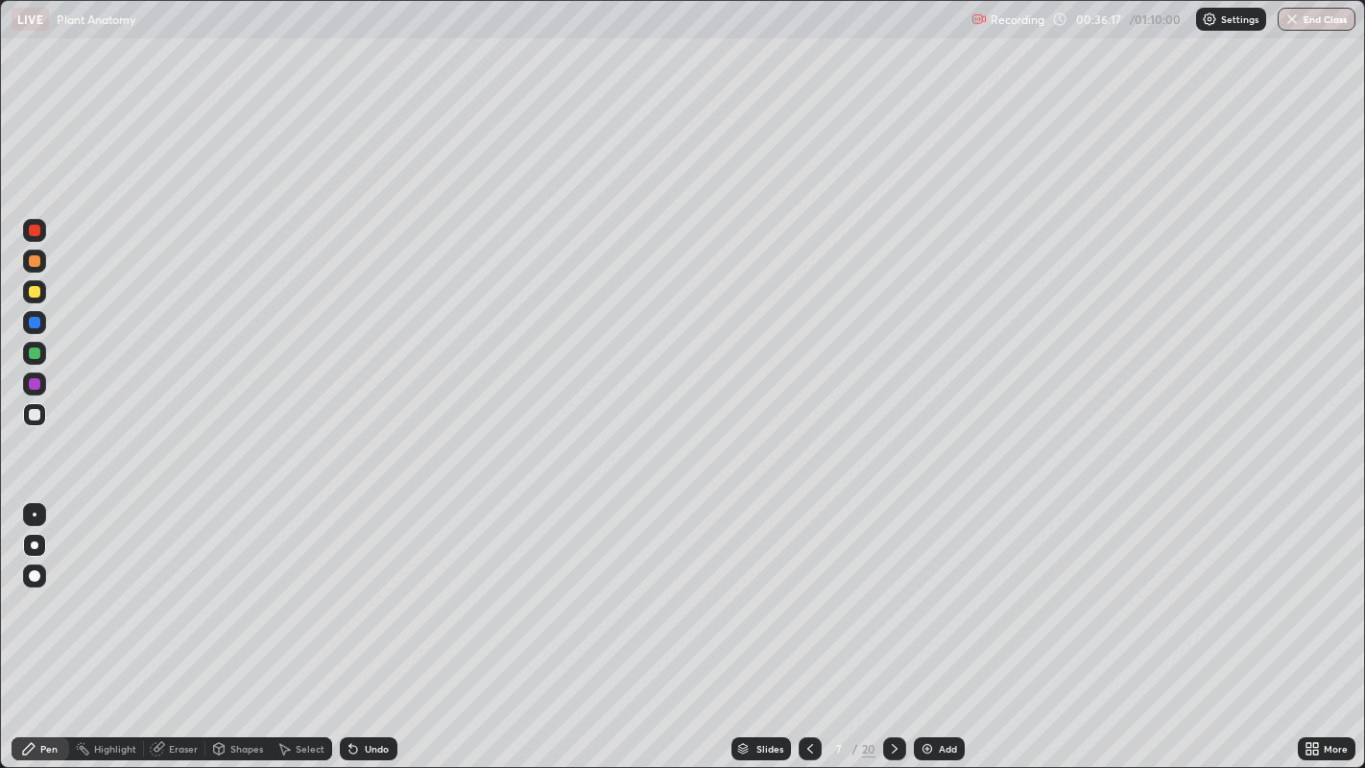
click at [896, 595] on div at bounding box center [894, 748] width 23 height 23
click at [897, 595] on icon at bounding box center [894, 748] width 15 height 15
click at [165, 595] on div "Eraser" at bounding box center [174, 748] width 61 height 23
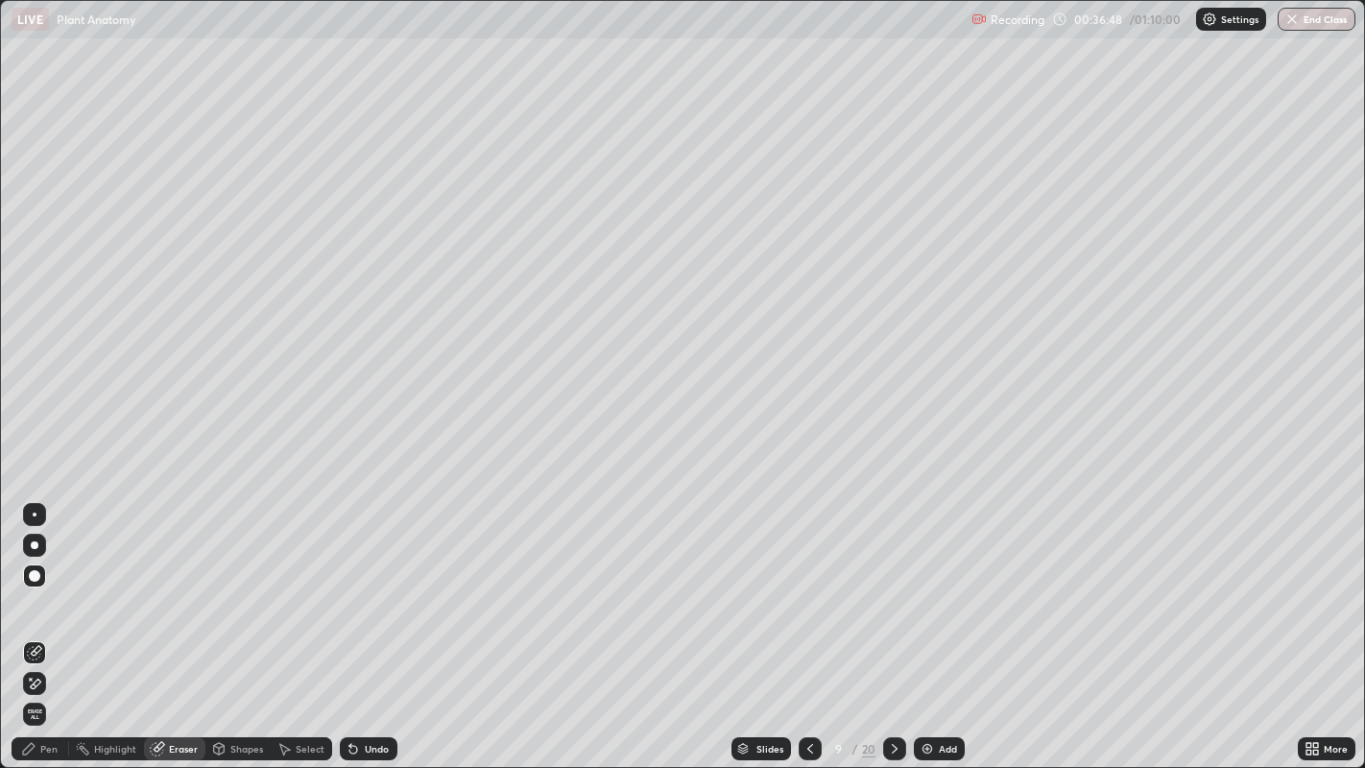
click at [36, 595] on div "Pen" at bounding box center [41, 748] width 58 height 23
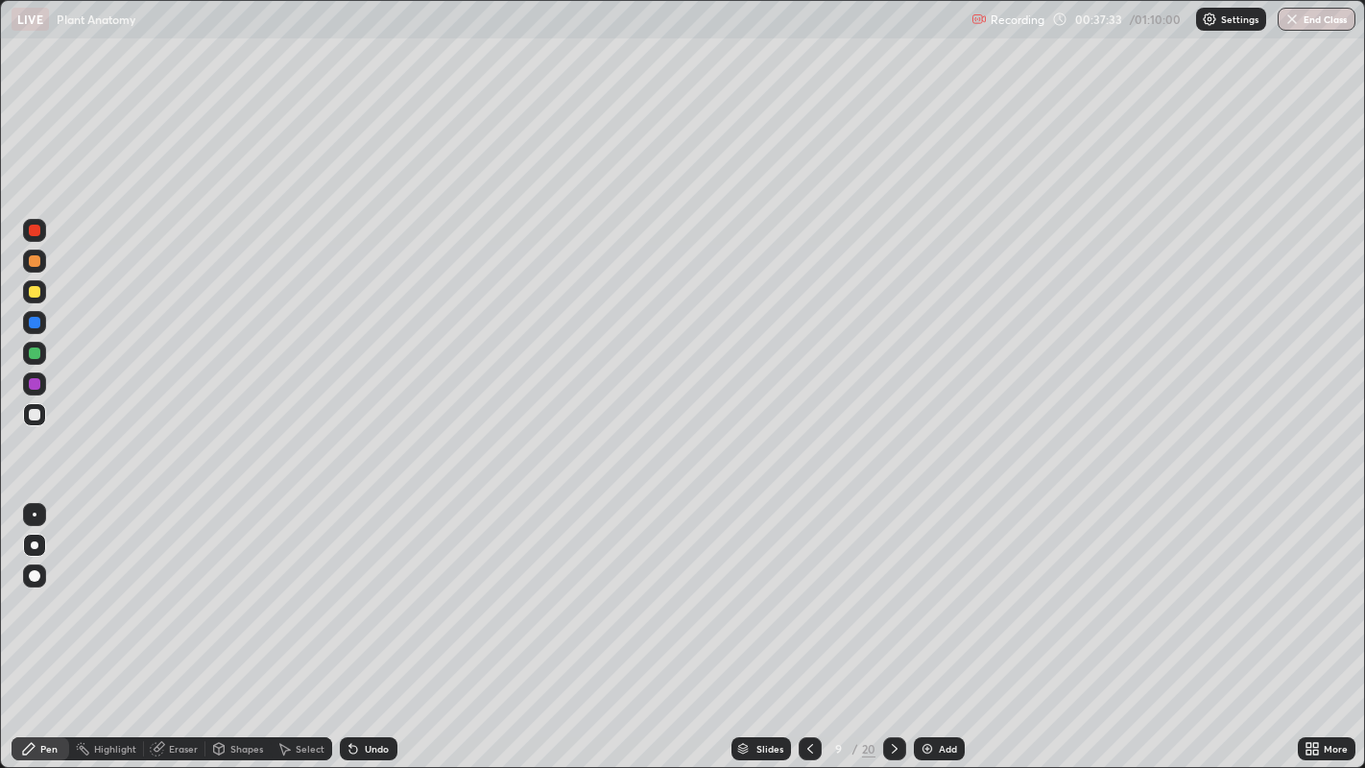
click at [29, 291] on div at bounding box center [35, 292] width 12 height 12
click at [36, 413] on div at bounding box center [35, 415] width 12 height 12
click at [178, 595] on div "Eraser" at bounding box center [183, 749] width 29 height 10
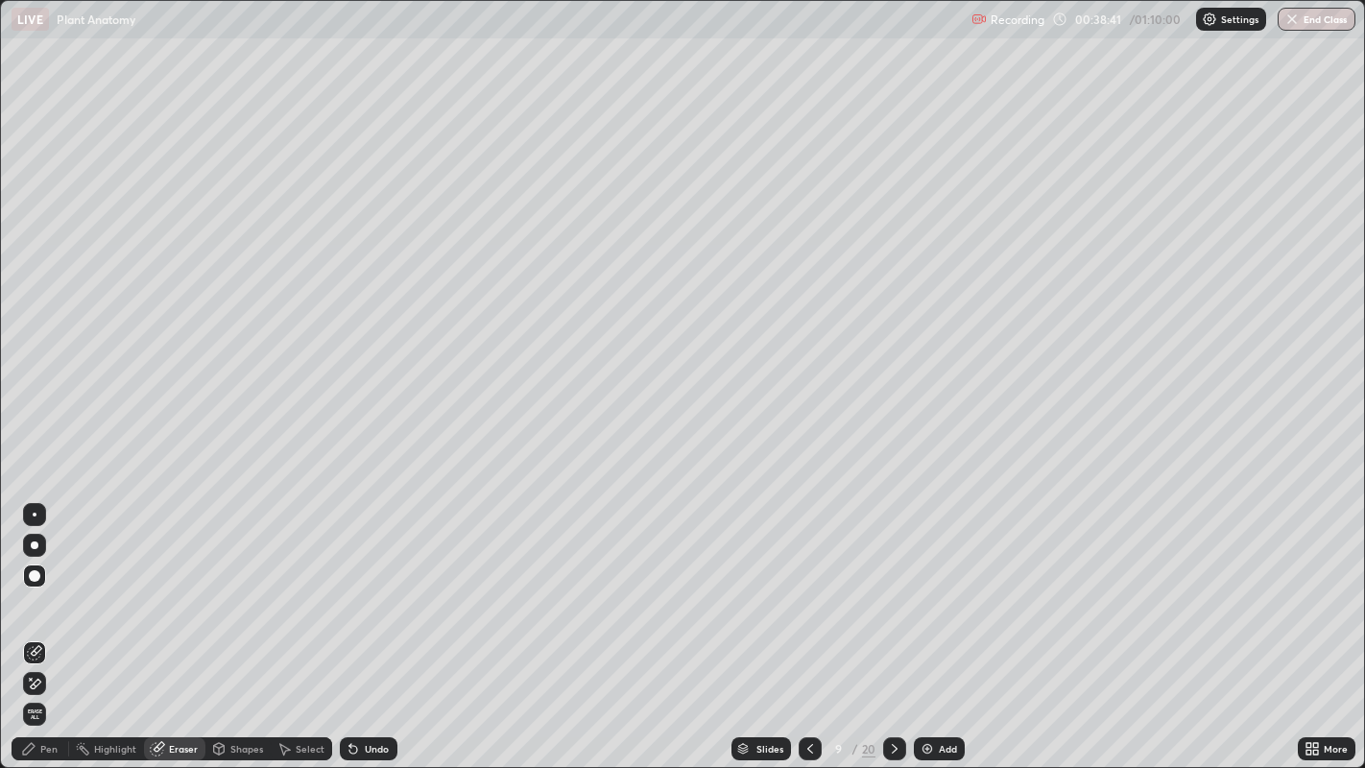
click at [40, 595] on div "Pen" at bounding box center [48, 749] width 17 height 10
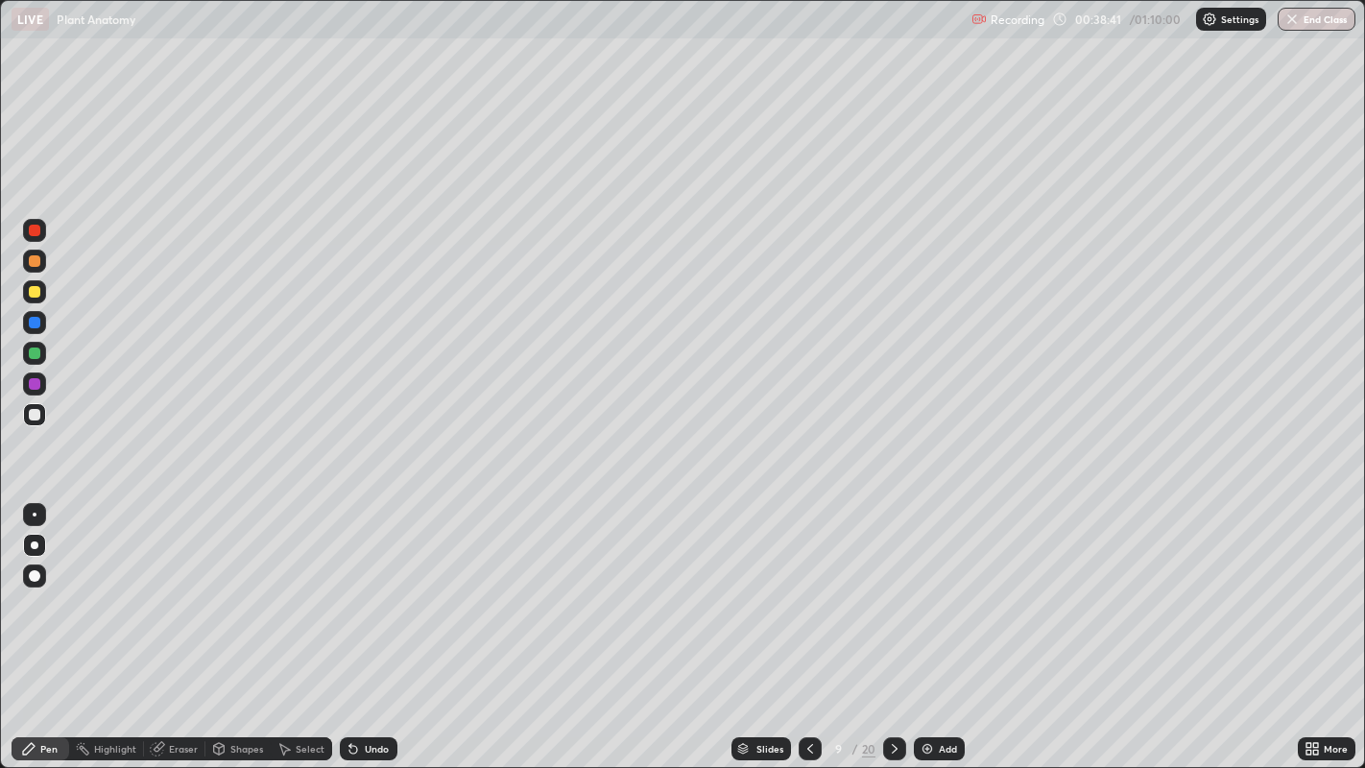
click at [34, 513] on div at bounding box center [35, 514] width 4 height 4
click at [34, 544] on div at bounding box center [35, 545] width 8 height 8
click at [36, 573] on div at bounding box center [35, 576] width 12 height 12
click at [36, 354] on div at bounding box center [35, 353] width 12 height 12
click at [171, 595] on div "Eraser" at bounding box center [183, 749] width 29 height 10
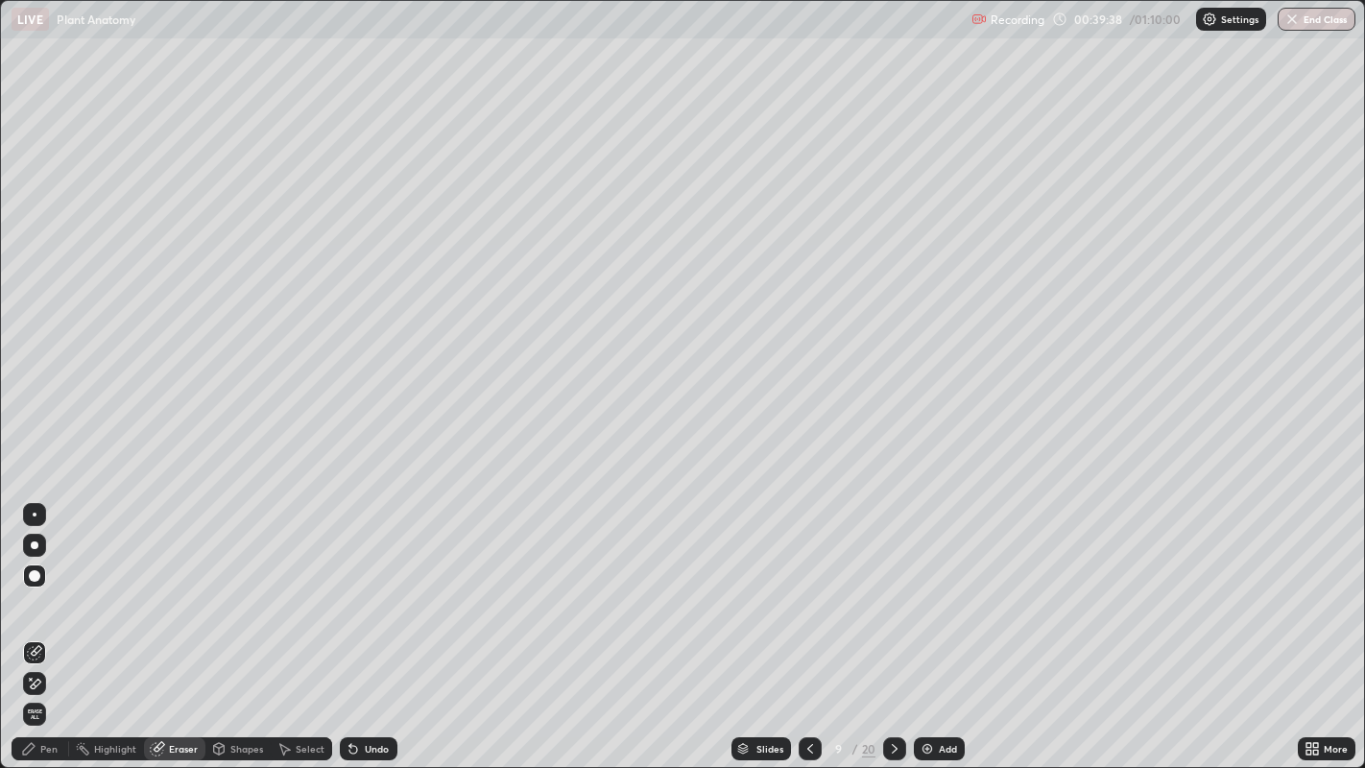
click at [34, 544] on div at bounding box center [35, 545] width 8 height 8
click at [43, 595] on div "Pen" at bounding box center [41, 748] width 58 height 23
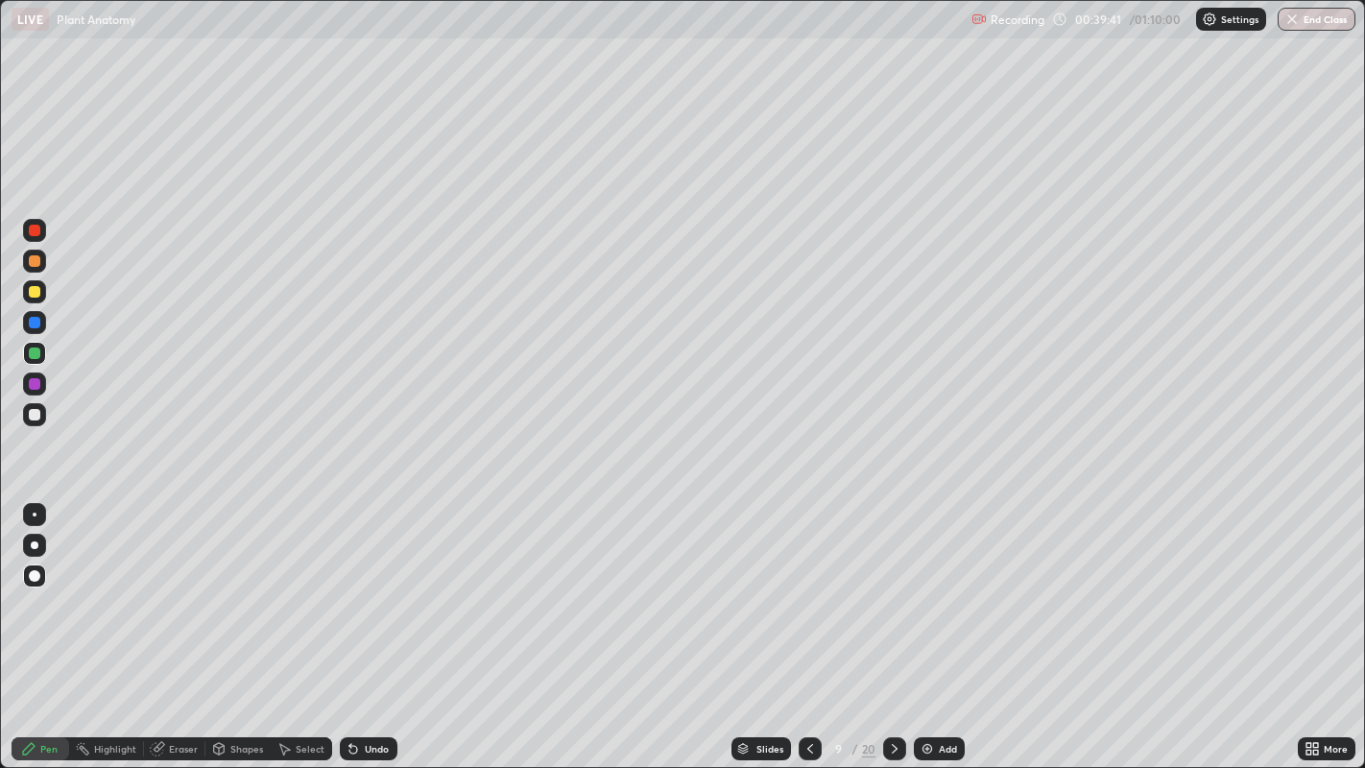
click at [36, 414] on div at bounding box center [35, 415] width 12 height 12
click at [36, 353] on div at bounding box center [35, 353] width 12 height 12
click at [36, 349] on div at bounding box center [35, 353] width 12 height 12
click at [38, 414] on div at bounding box center [35, 415] width 12 height 12
click at [177, 595] on div "Eraser" at bounding box center [183, 749] width 29 height 10
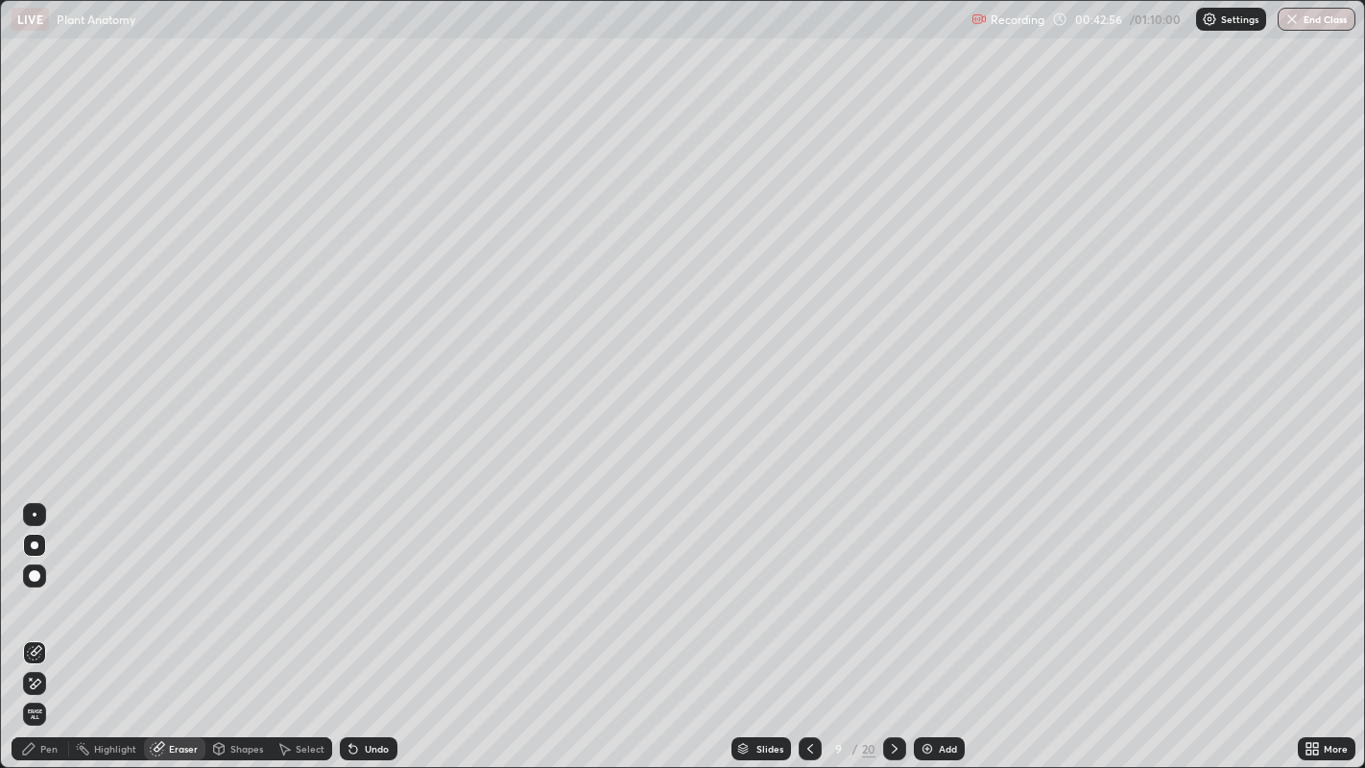
click at [178, 595] on div "Eraser" at bounding box center [183, 749] width 29 height 10
click at [45, 595] on div "Pen" at bounding box center [41, 748] width 58 height 23
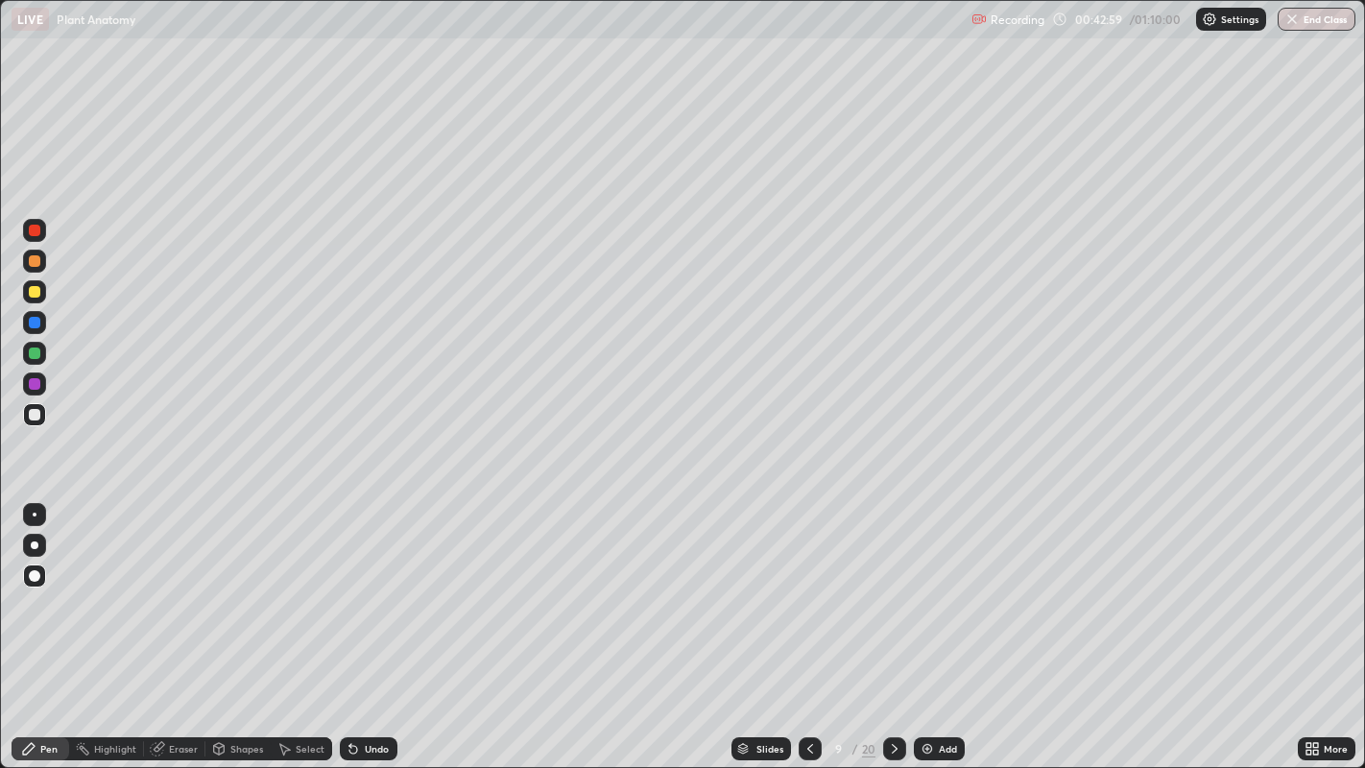
click at [34, 544] on div at bounding box center [35, 545] width 8 height 8
click at [171, 595] on div "Eraser" at bounding box center [183, 749] width 29 height 10
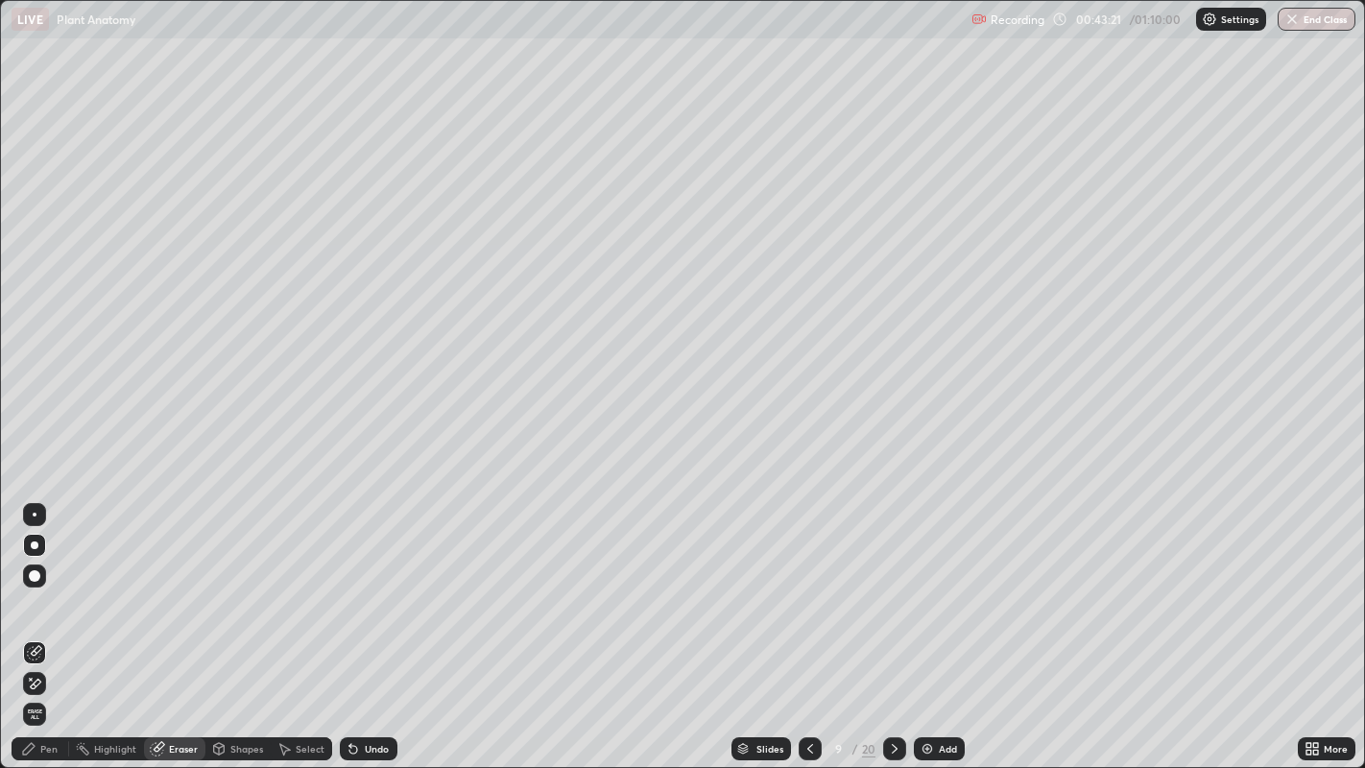
click at [48, 595] on div "Pen" at bounding box center [48, 749] width 17 height 10
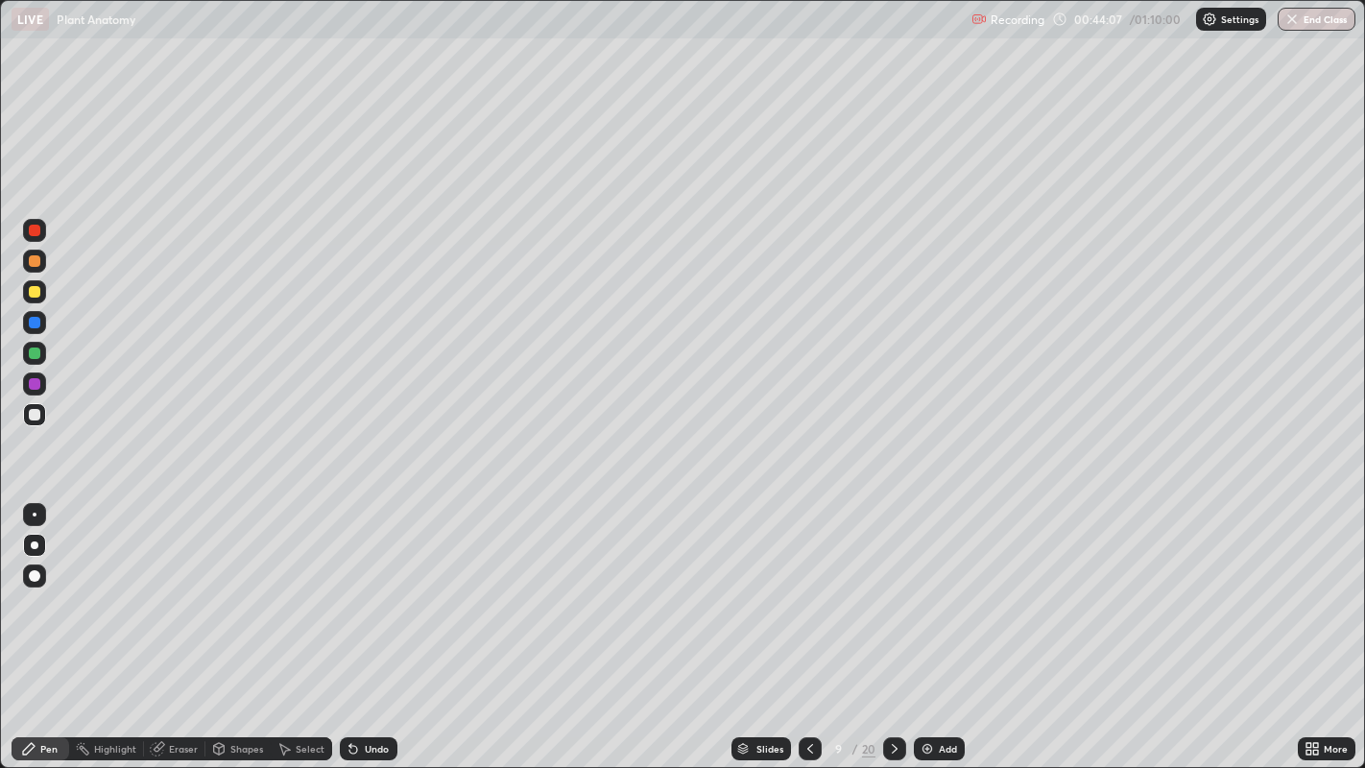
click at [811, 595] on div at bounding box center [809, 748] width 23 height 23
click at [807, 595] on icon at bounding box center [809, 748] width 15 height 15
click at [892, 595] on icon at bounding box center [894, 748] width 15 height 15
click at [34, 413] on div at bounding box center [35, 415] width 12 height 12
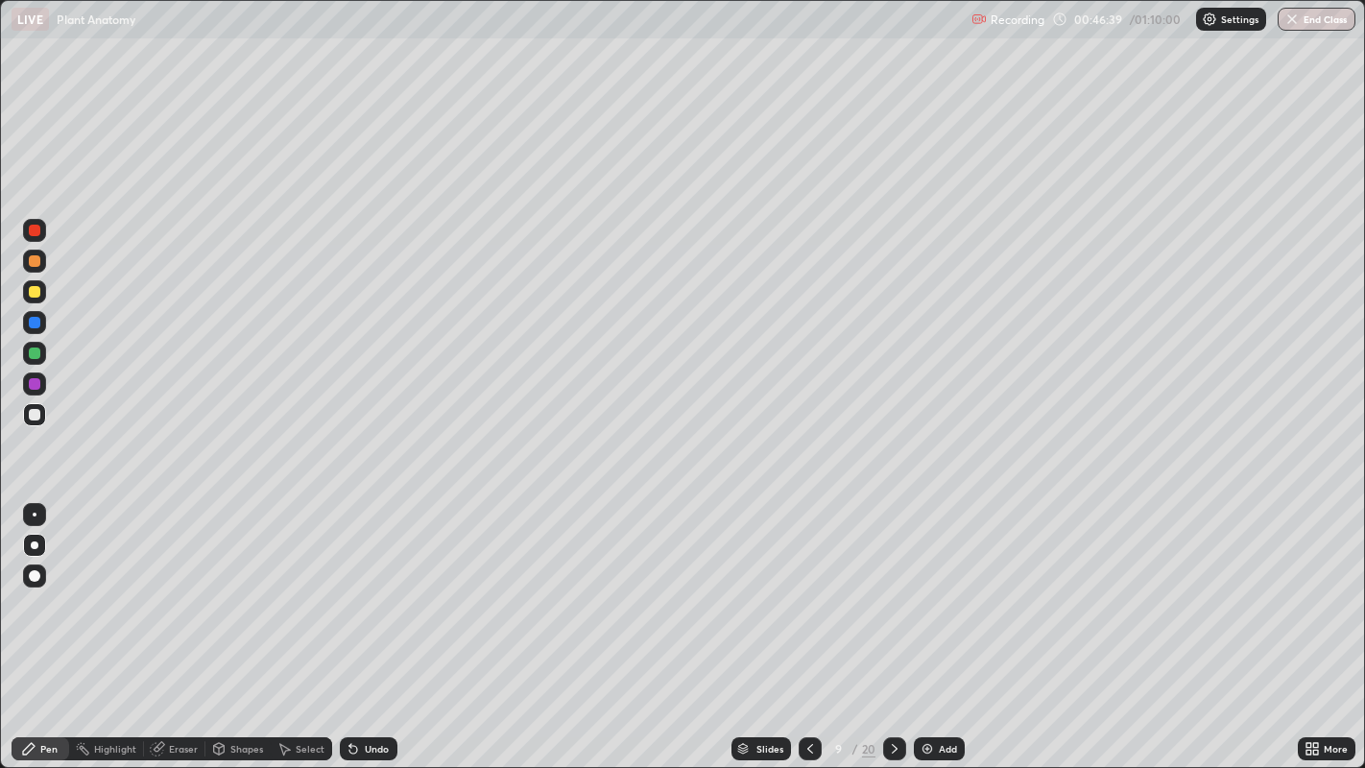
click at [34, 412] on div at bounding box center [35, 415] width 12 height 12
click at [38, 357] on div at bounding box center [35, 353] width 12 height 12
click at [33, 414] on div at bounding box center [35, 415] width 12 height 12
click at [892, 595] on icon at bounding box center [894, 748] width 15 height 15
click at [34, 347] on div at bounding box center [35, 353] width 12 height 12
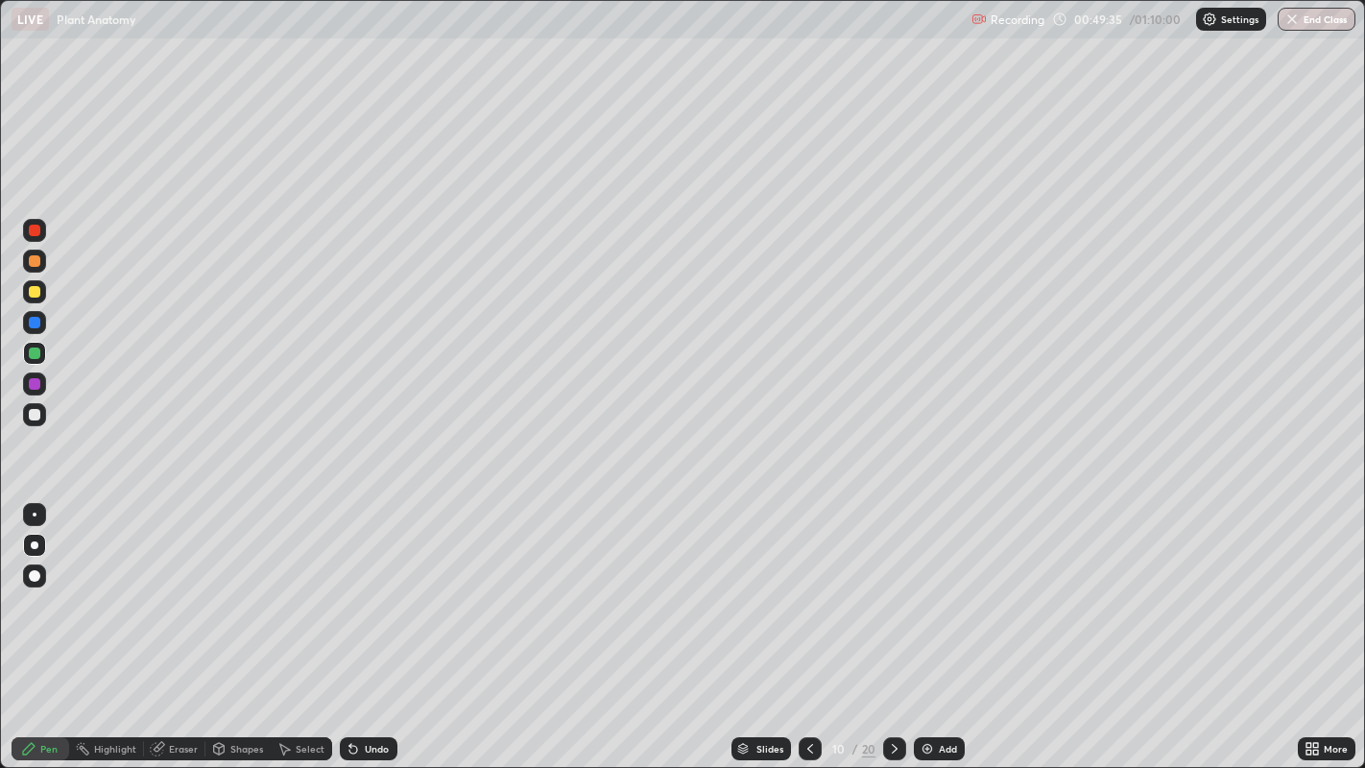
click at [174, 595] on div "Eraser" at bounding box center [183, 749] width 29 height 10
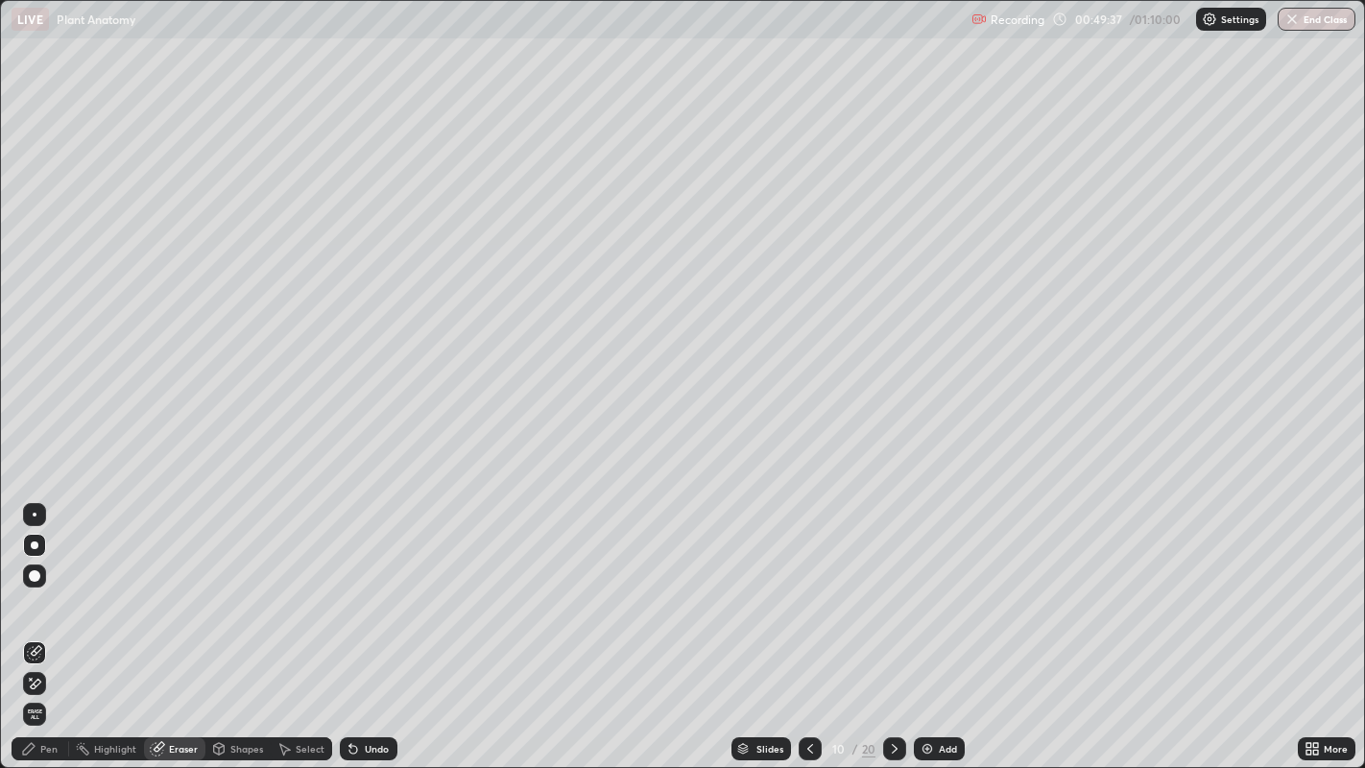
click at [39, 595] on div "Pen" at bounding box center [41, 748] width 58 height 23
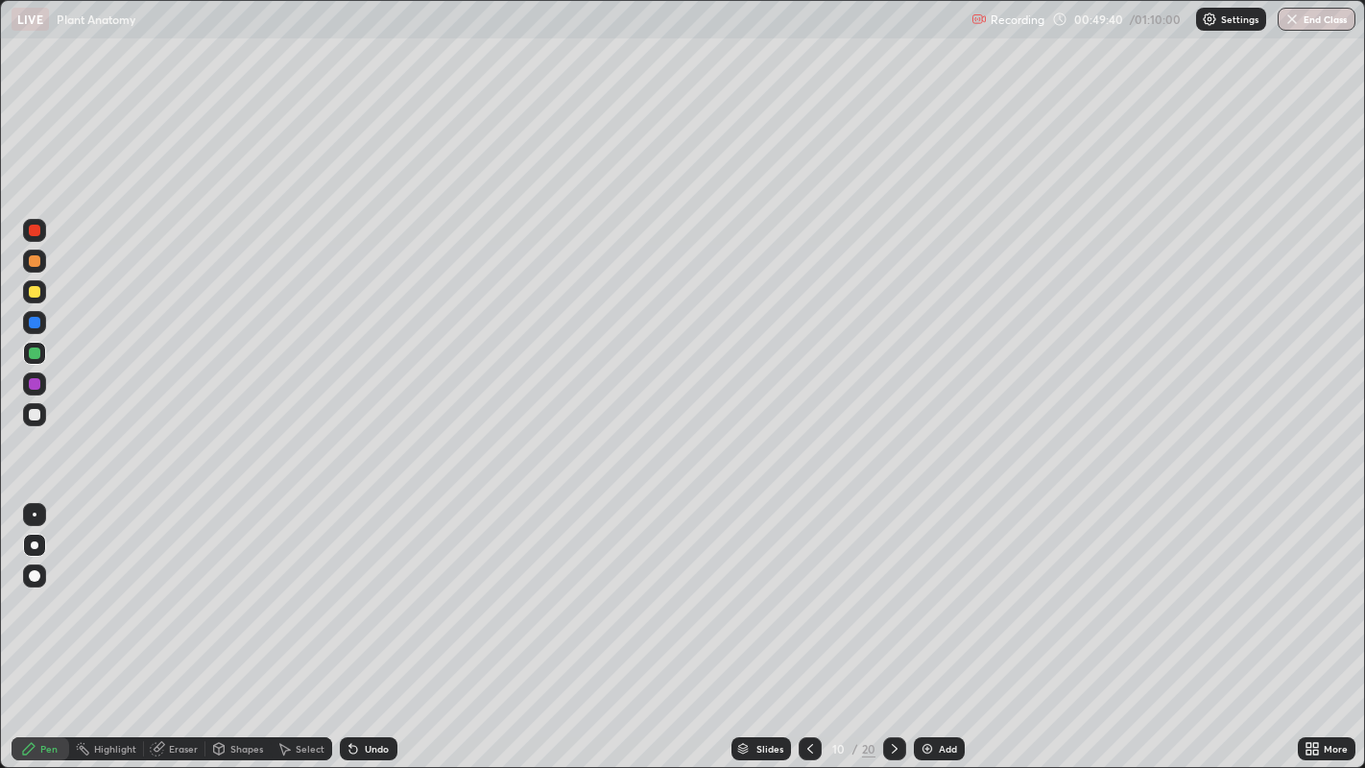
click at [35, 292] on div at bounding box center [35, 292] width 12 height 12
click at [43, 416] on div at bounding box center [34, 414] width 23 height 23
click at [177, 595] on div "Eraser" at bounding box center [183, 749] width 29 height 10
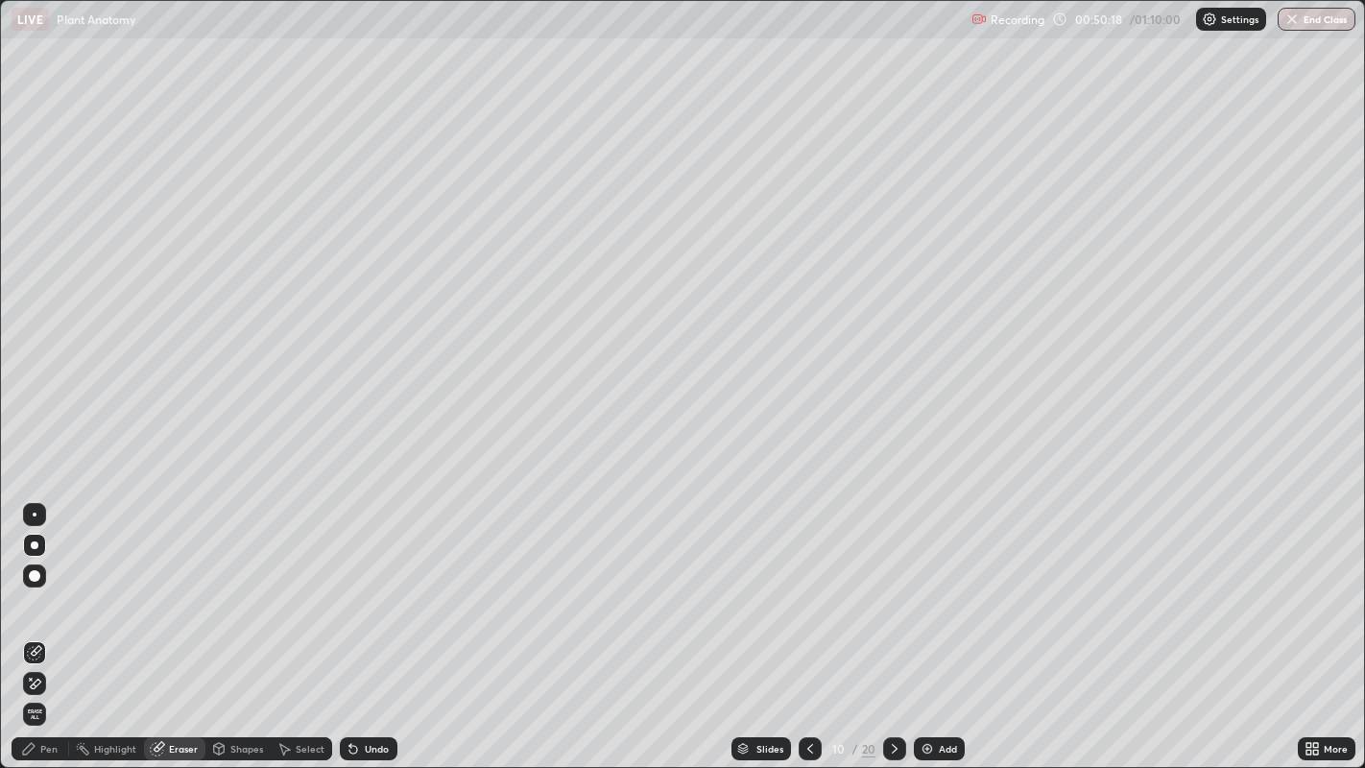
click at [37, 595] on div "Pen" at bounding box center [41, 748] width 58 height 23
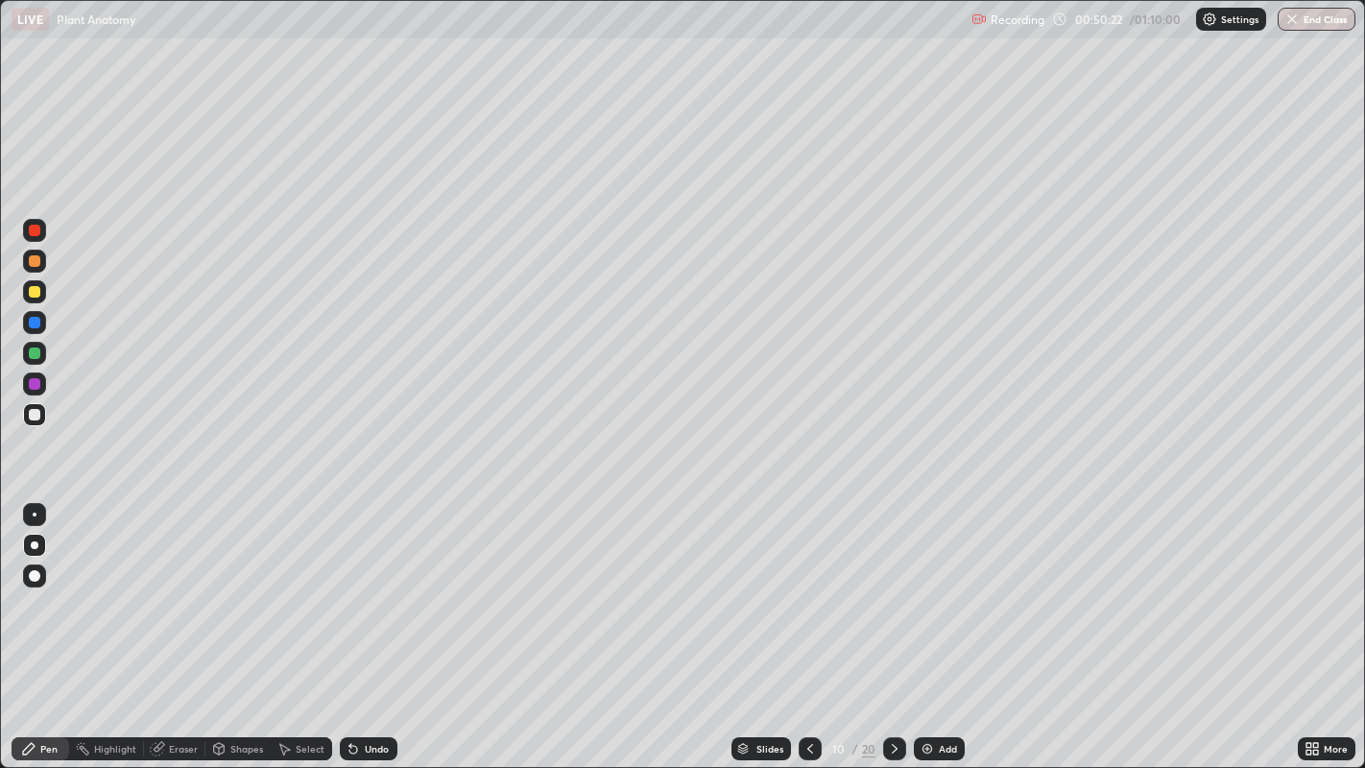
click at [177, 595] on div "Eraser" at bounding box center [183, 749] width 29 height 10
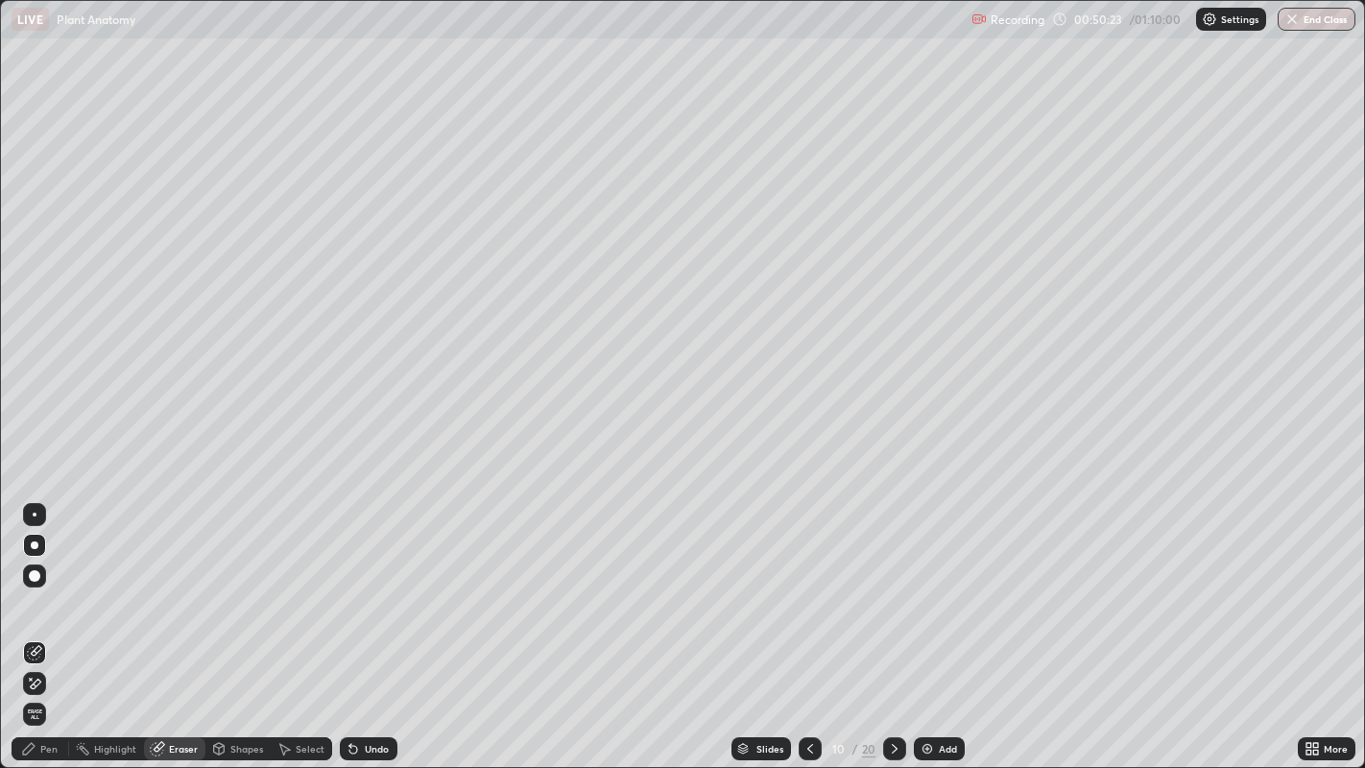
click at [183, 595] on div "Eraser" at bounding box center [183, 749] width 29 height 10
click at [36, 595] on icon at bounding box center [28, 748] width 15 height 15
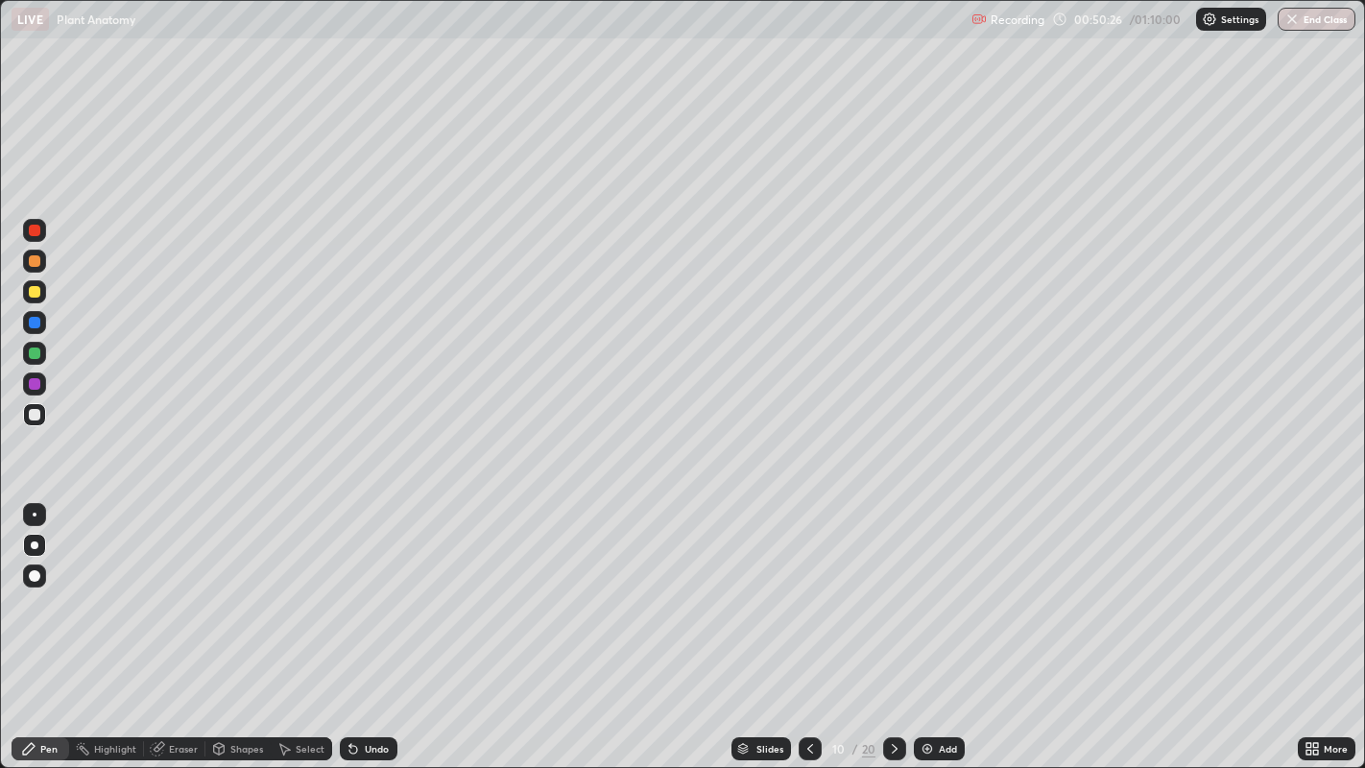
click at [236, 595] on div "Shapes" at bounding box center [246, 749] width 33 height 10
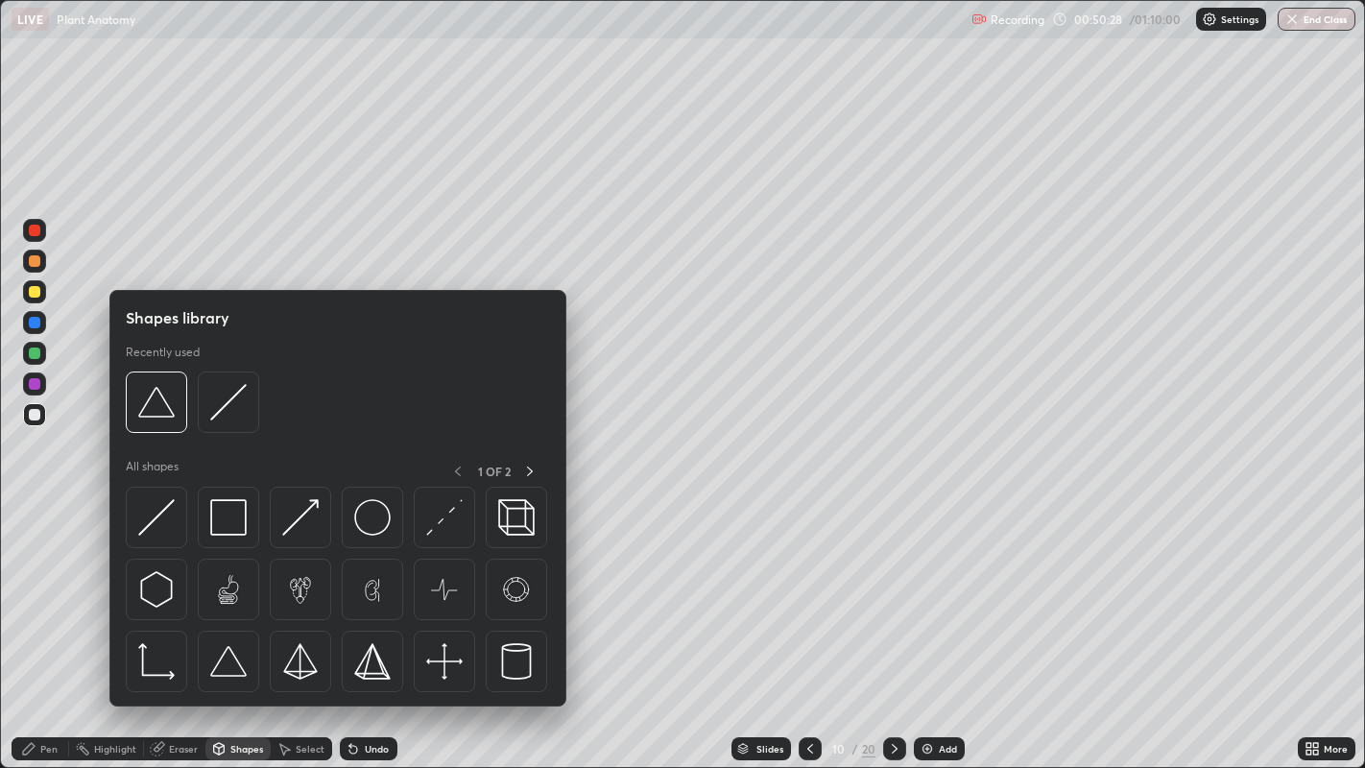
click at [41, 595] on div "Pen" at bounding box center [48, 749] width 17 height 10
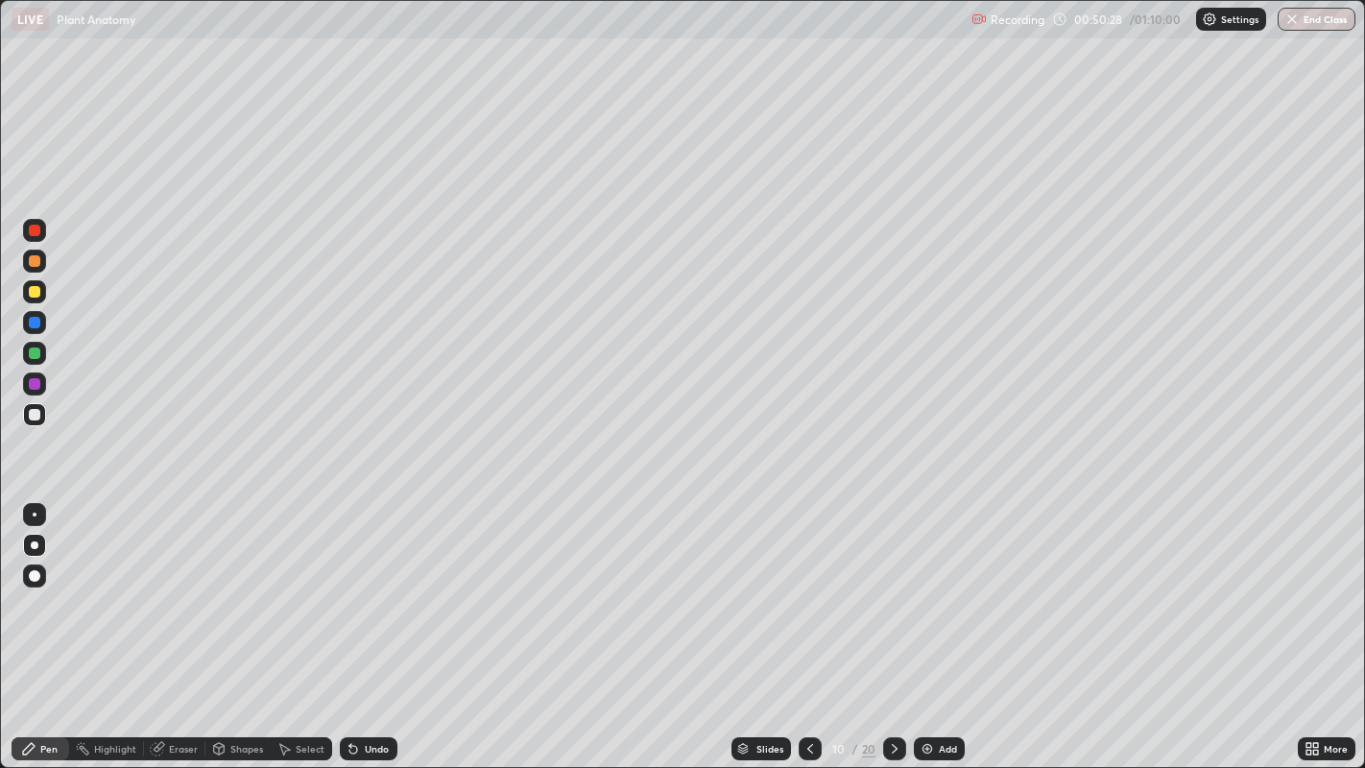
click at [47, 595] on div "Pen" at bounding box center [48, 749] width 17 height 10
click at [179, 595] on div "Eraser" at bounding box center [174, 748] width 61 height 23
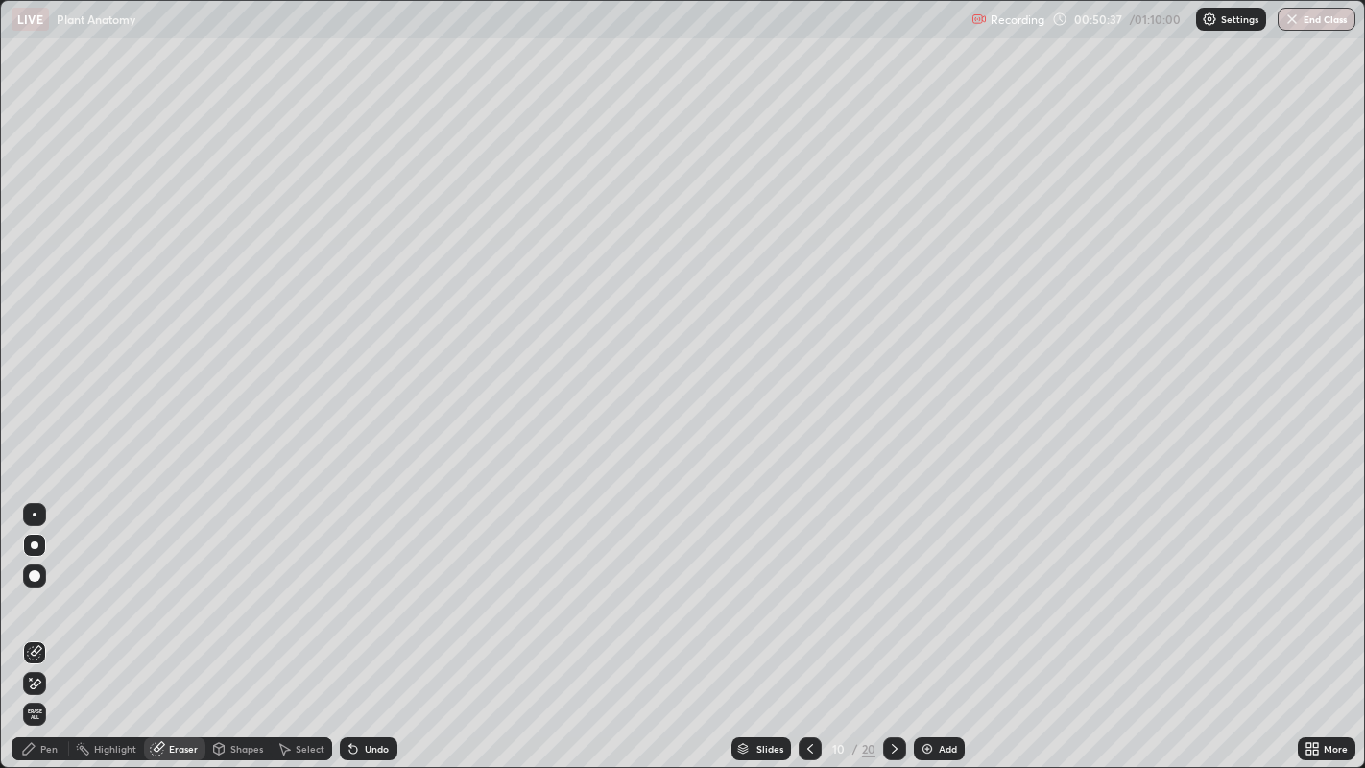
click at [47, 595] on div "Pen" at bounding box center [48, 749] width 17 height 10
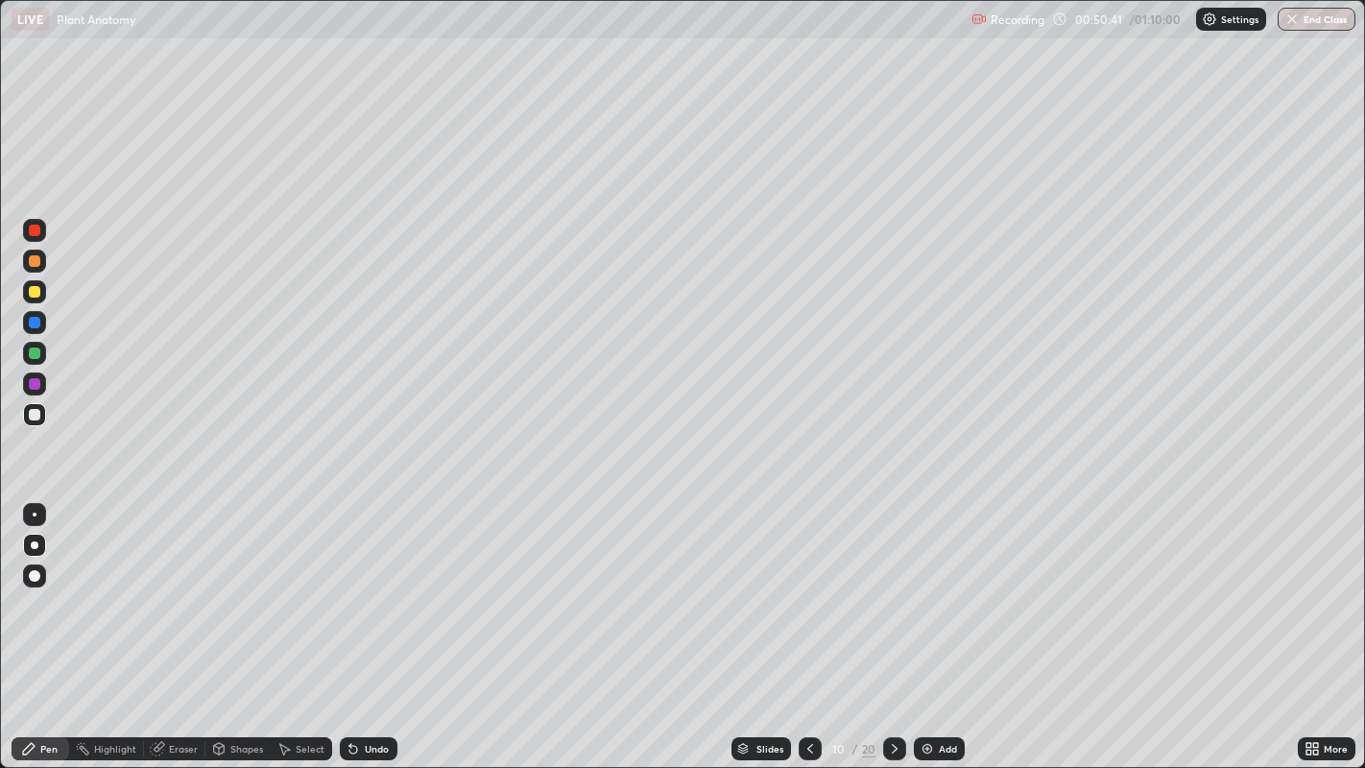
click at [36, 291] on div at bounding box center [35, 292] width 12 height 12
click at [33, 323] on div at bounding box center [35, 323] width 12 height 12
click at [37, 348] on div at bounding box center [35, 353] width 12 height 12
click at [38, 414] on div at bounding box center [35, 415] width 12 height 12
click at [36, 413] on div at bounding box center [35, 415] width 12 height 12
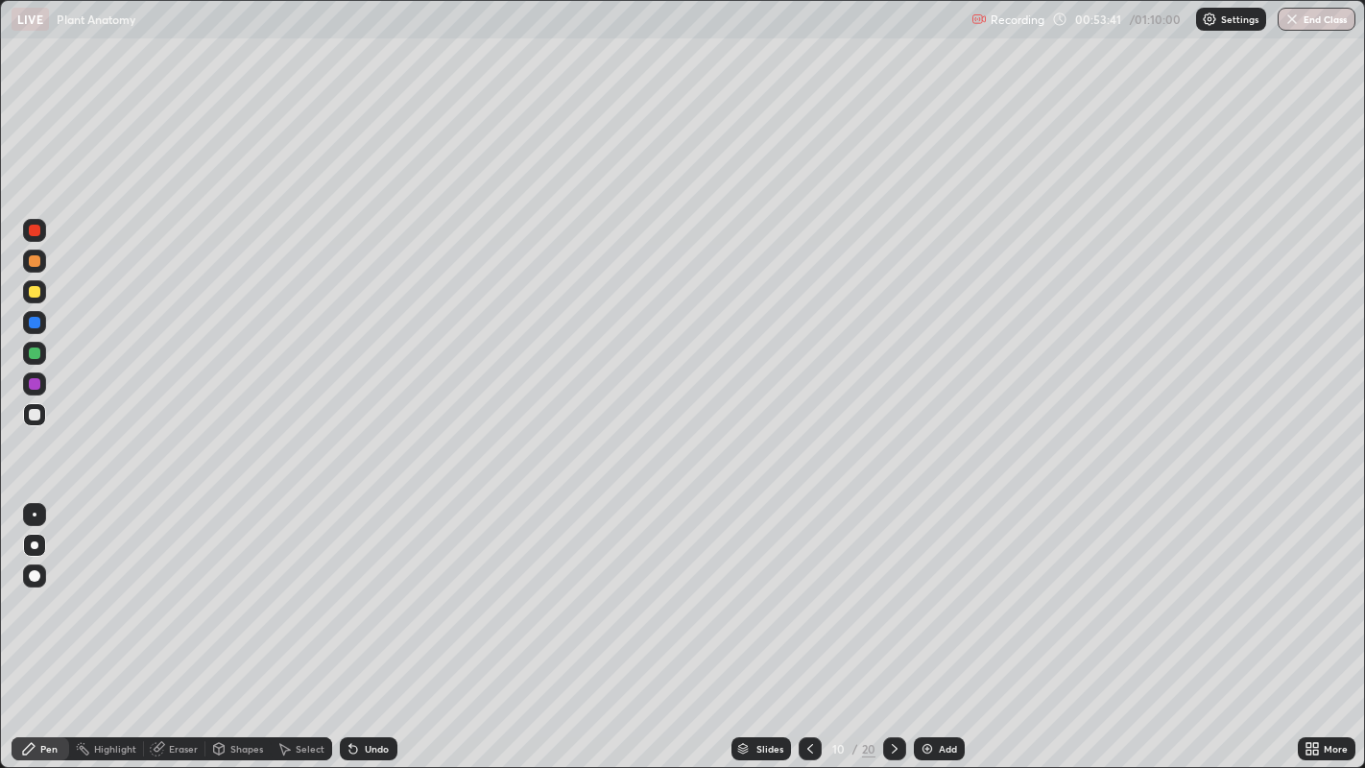
click at [35, 347] on div at bounding box center [35, 353] width 12 height 12
click at [33, 414] on div at bounding box center [35, 415] width 12 height 12
click at [36, 260] on div at bounding box center [35, 261] width 12 height 12
click at [891, 595] on icon at bounding box center [894, 748] width 15 height 15
click at [1310, 21] on button "End Class" at bounding box center [1316, 19] width 78 height 23
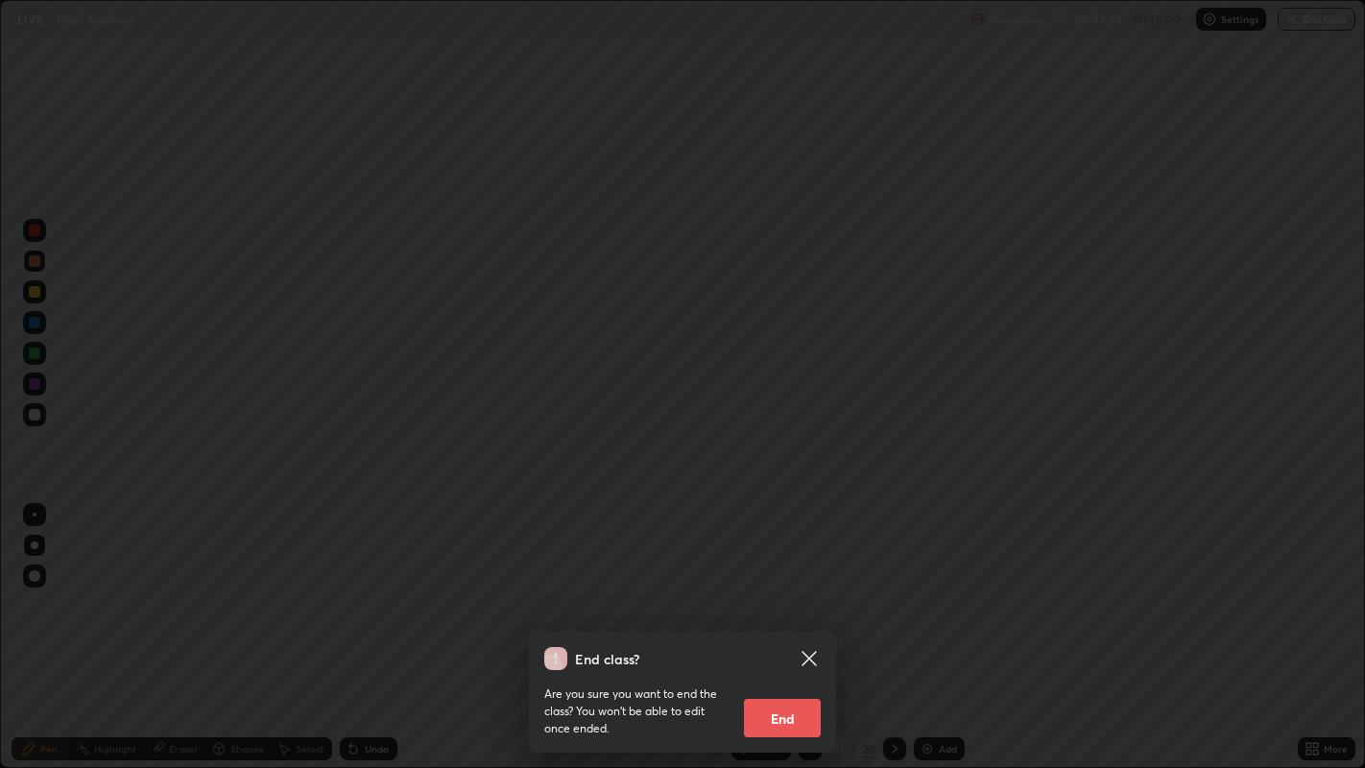
click at [778, 595] on button "End" at bounding box center [782, 718] width 77 height 38
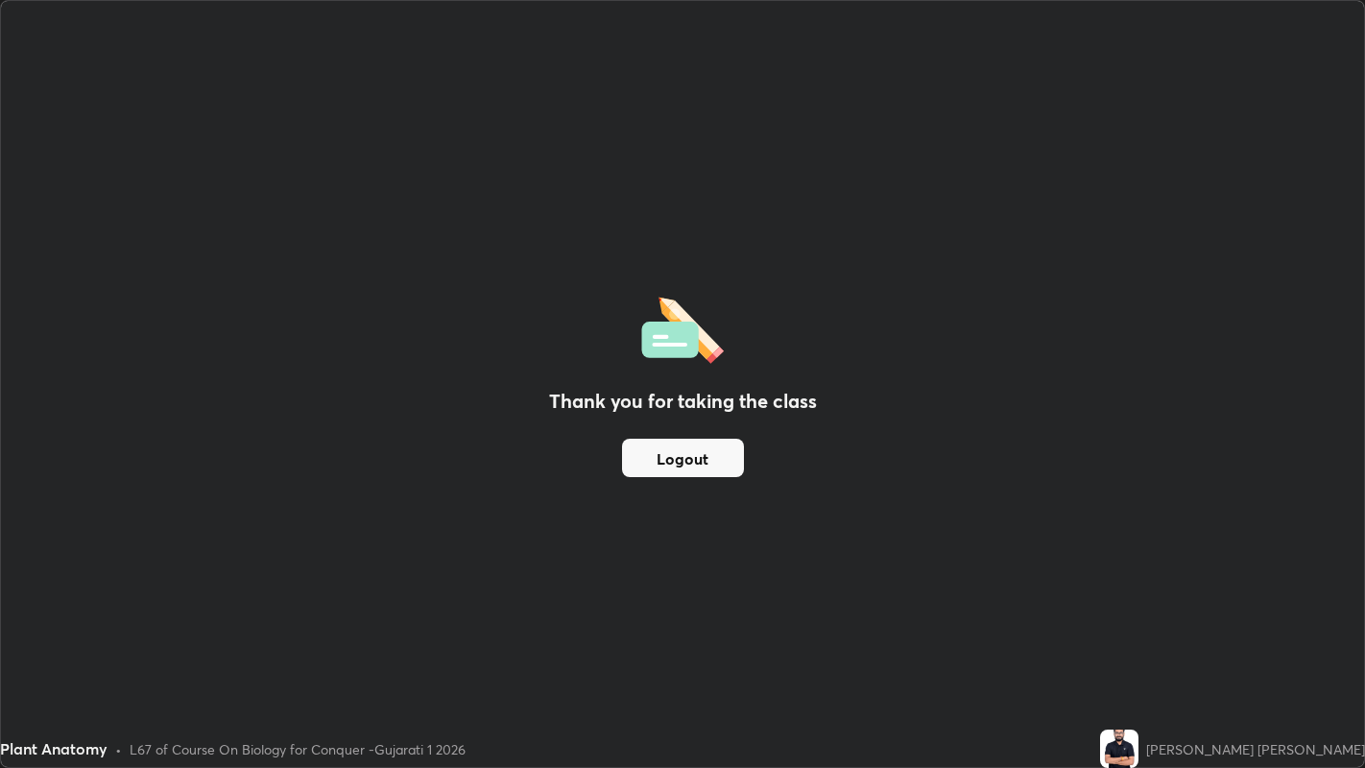
click at [672, 460] on button "Logout" at bounding box center [683, 458] width 122 height 38
